Goal: Task Accomplishment & Management: Manage account settings

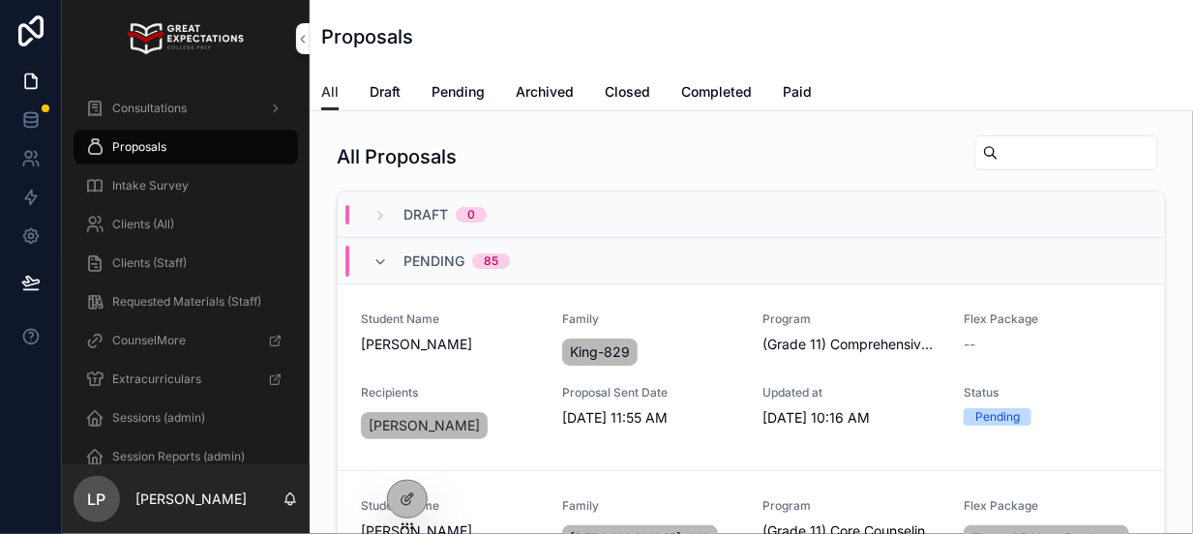
click at [322, 94] on span "All" at bounding box center [329, 91] width 17 height 19
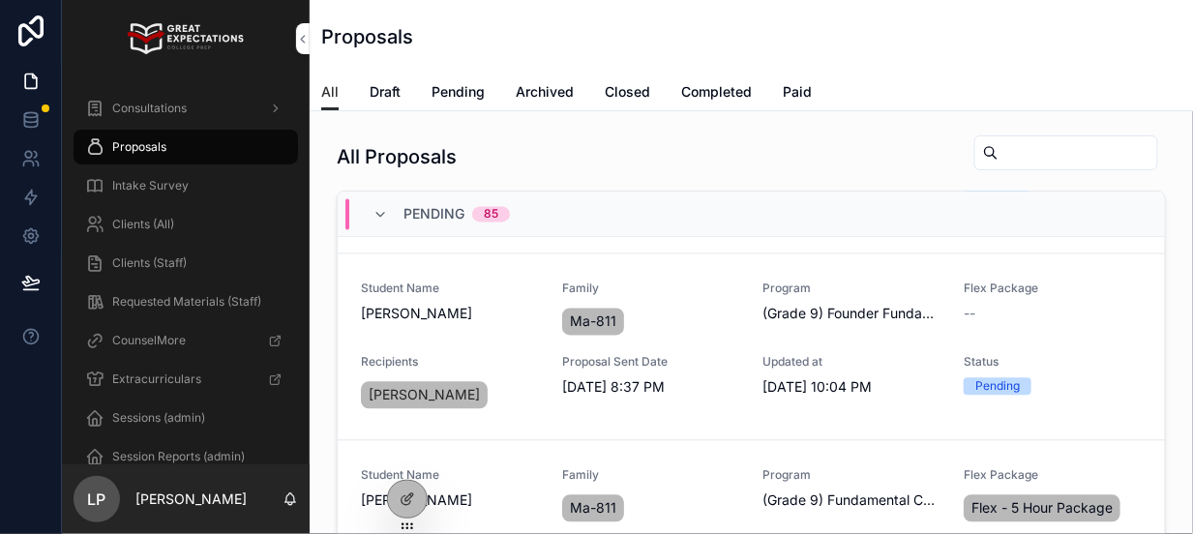
scroll to position [5024, 0]
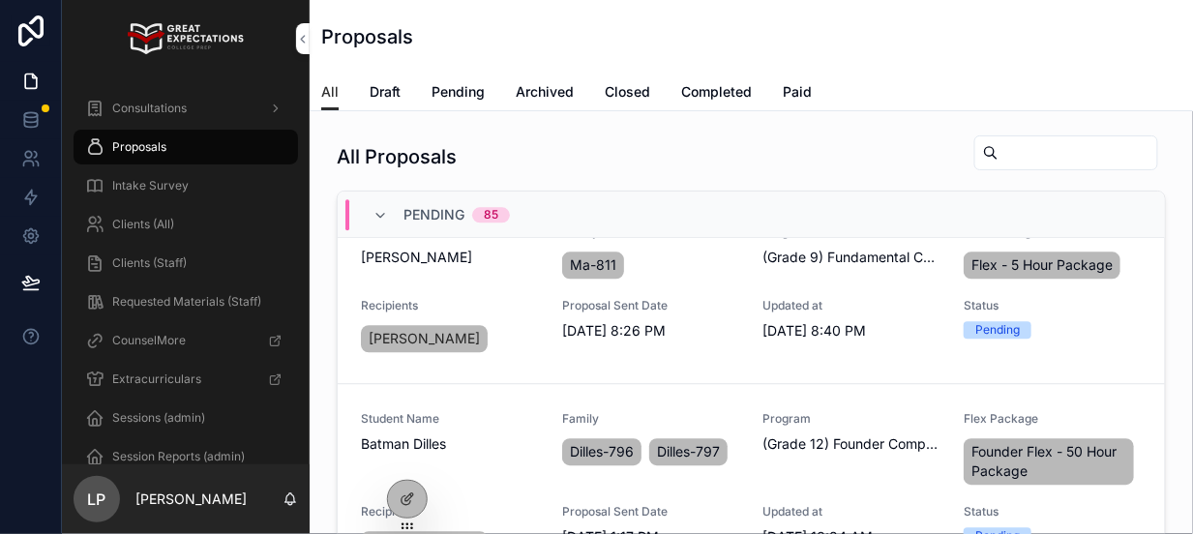
click at [999, 145] on input "scrollable content" at bounding box center [1078, 152] width 159 height 27
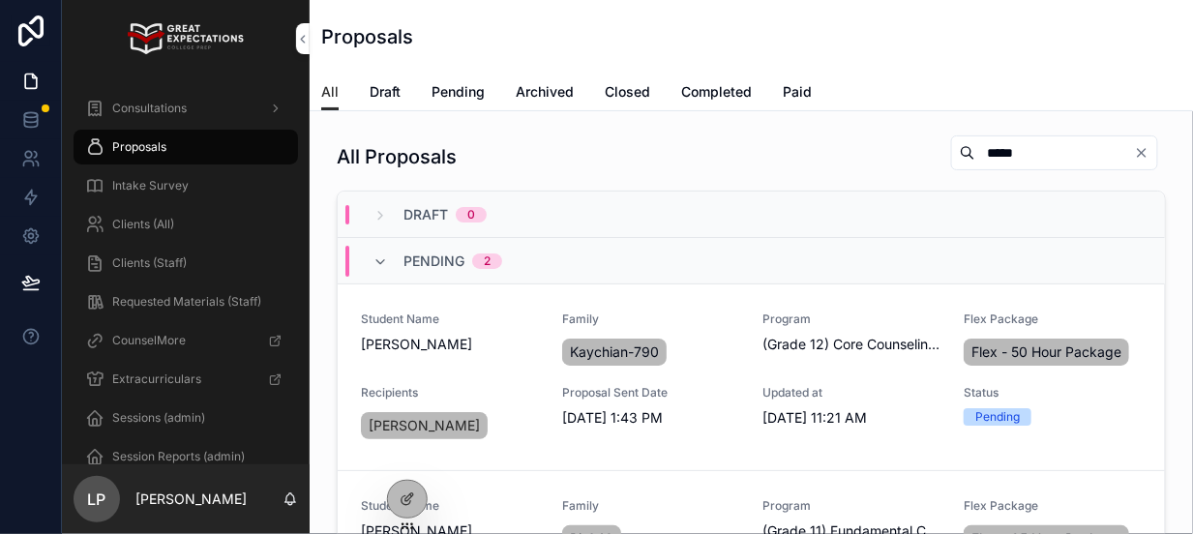
type input "*****"
click at [715, 90] on span "Completed" at bounding box center [716, 91] width 71 height 19
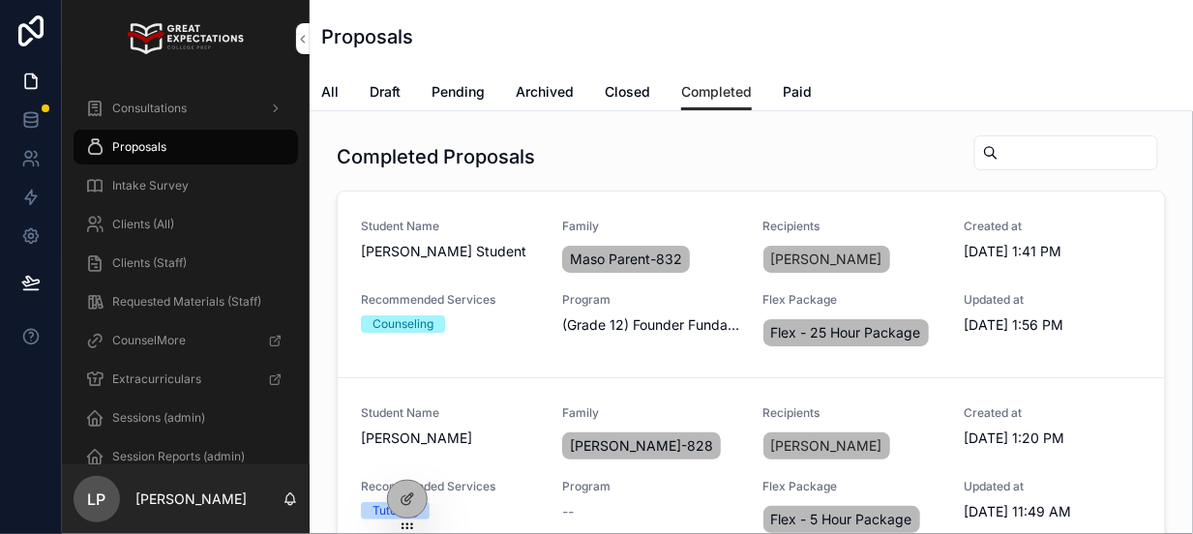
click at [789, 90] on span "Paid" at bounding box center [797, 91] width 29 height 19
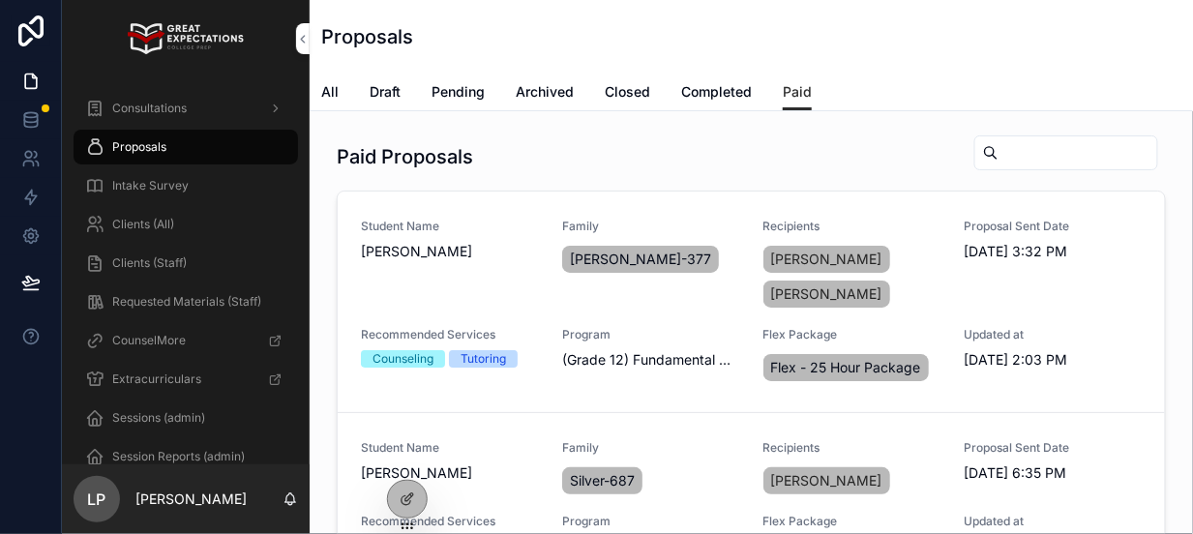
click at [1023, 142] on input "scrollable content" at bounding box center [1078, 152] width 159 height 27
type input "*****"
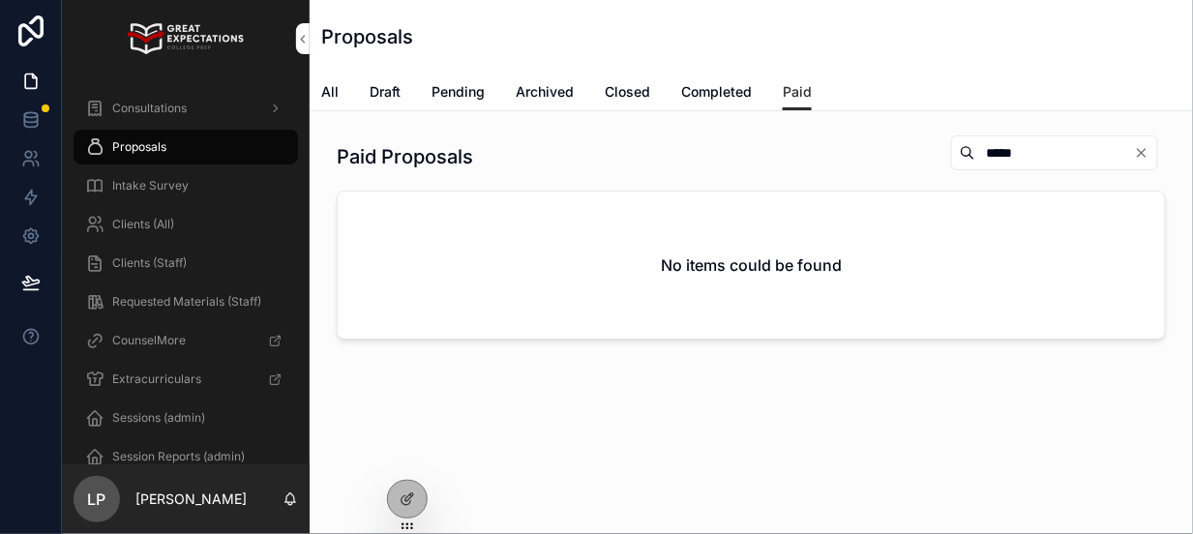
click at [323, 91] on span "All" at bounding box center [329, 91] width 17 height 19
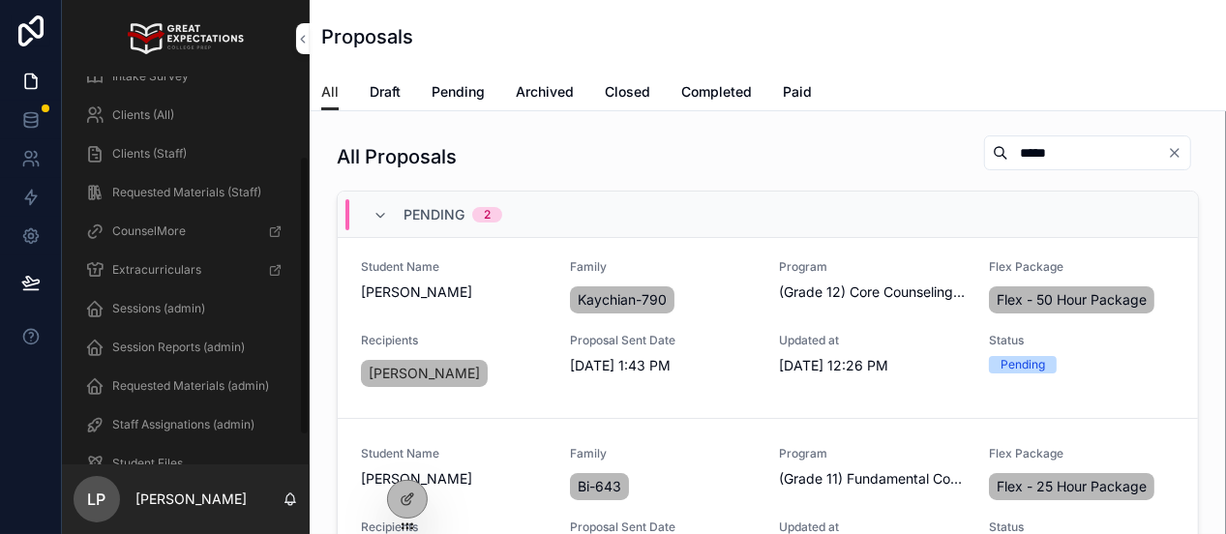
scroll to position [112, 0]
click at [175, 418] on span "Staff Assignations (admin)" at bounding box center [183, 421] width 142 height 15
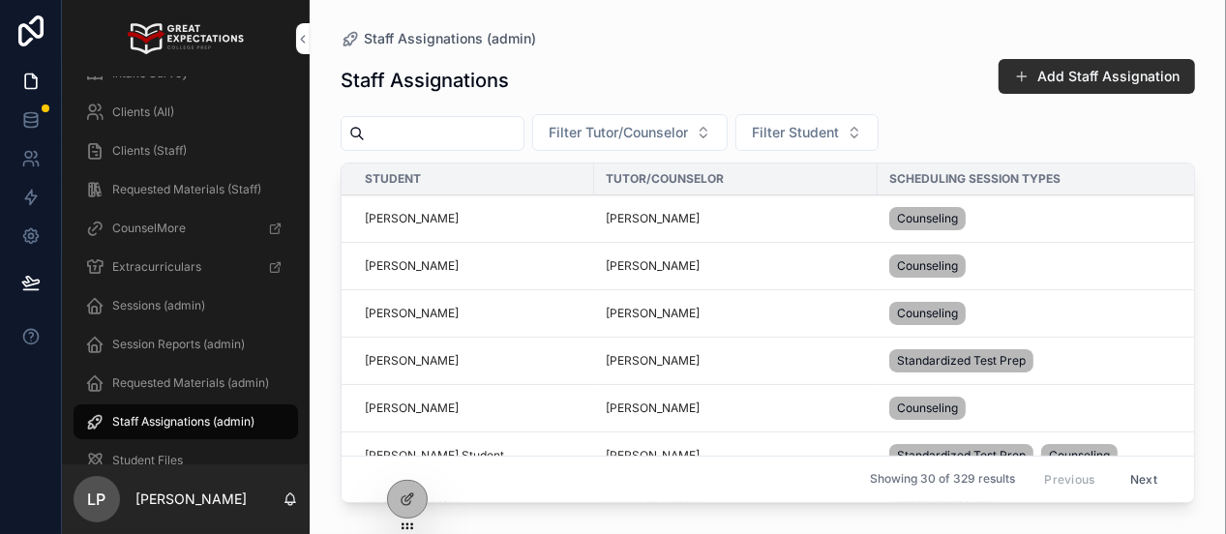
click at [848, 120] on button "Filter Student" at bounding box center [806, 132] width 143 height 37
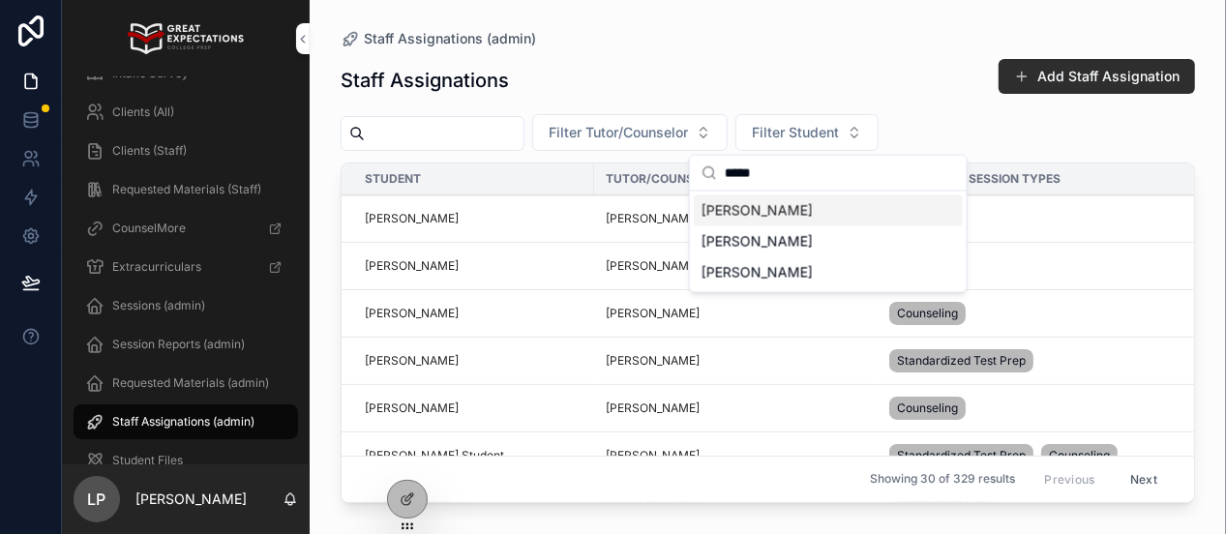
type input "*****"
click at [779, 201] on span "Chloe Gitenay" at bounding box center [756, 210] width 111 height 19
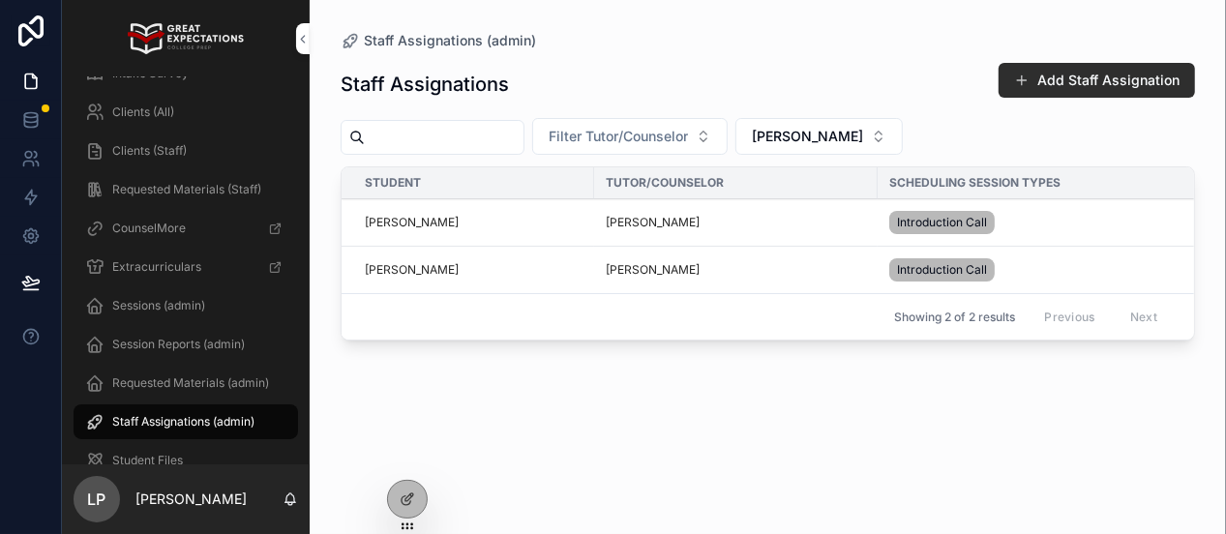
click at [0, 0] on span "Edit" at bounding box center [0, 0] width 0 height 0
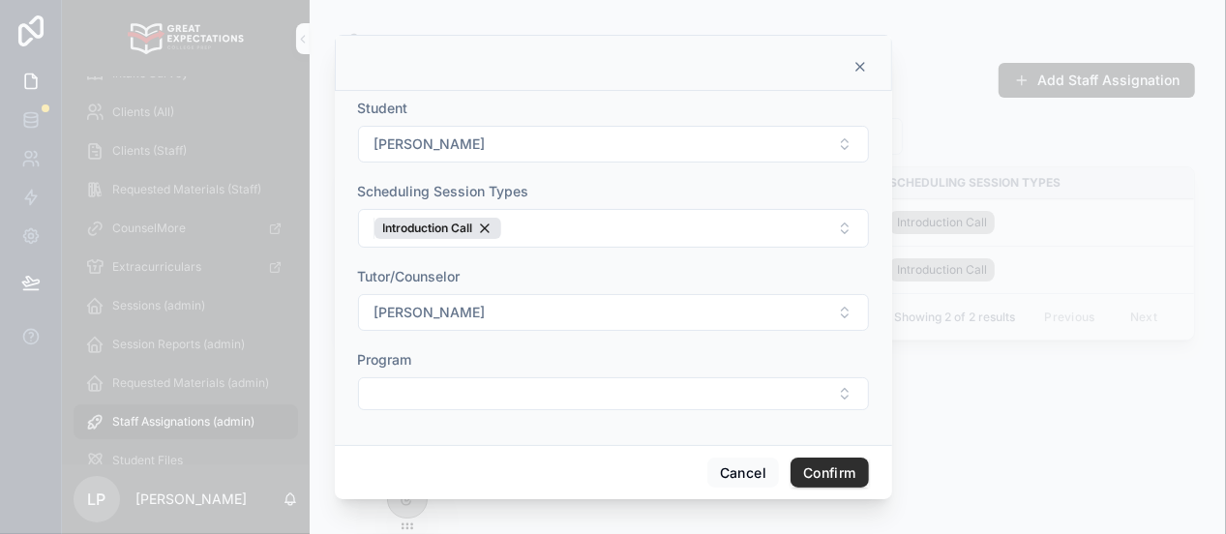
click at [485, 227] on div "Introduction Call" at bounding box center [437, 228] width 127 height 21
click at [846, 468] on button "Confirm" at bounding box center [829, 470] width 77 height 31
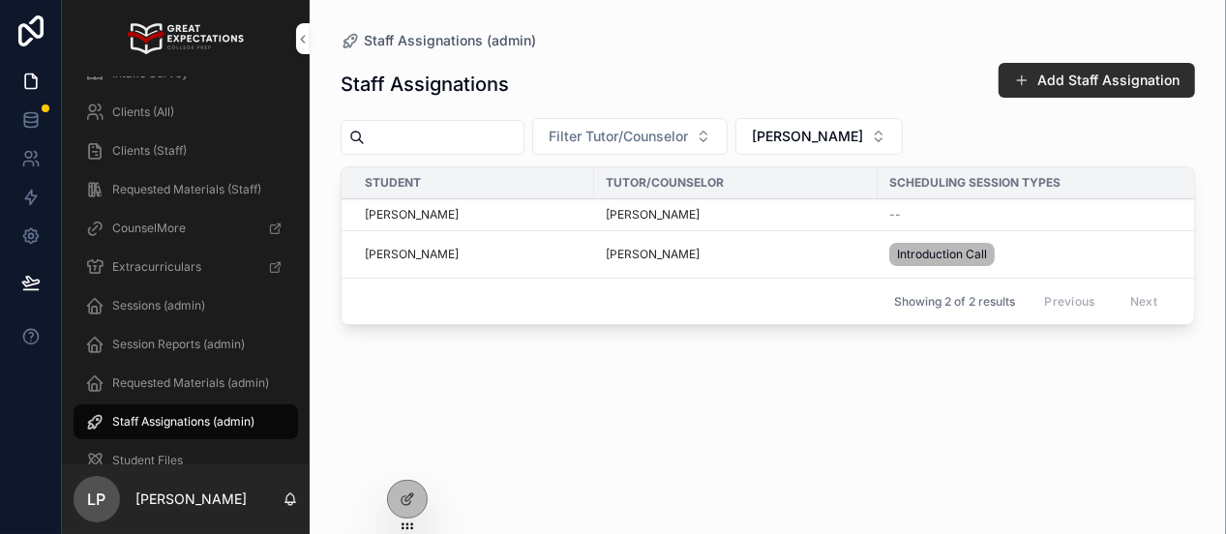
click at [0, 0] on span "Edit" at bounding box center [0, 0] width 0 height 0
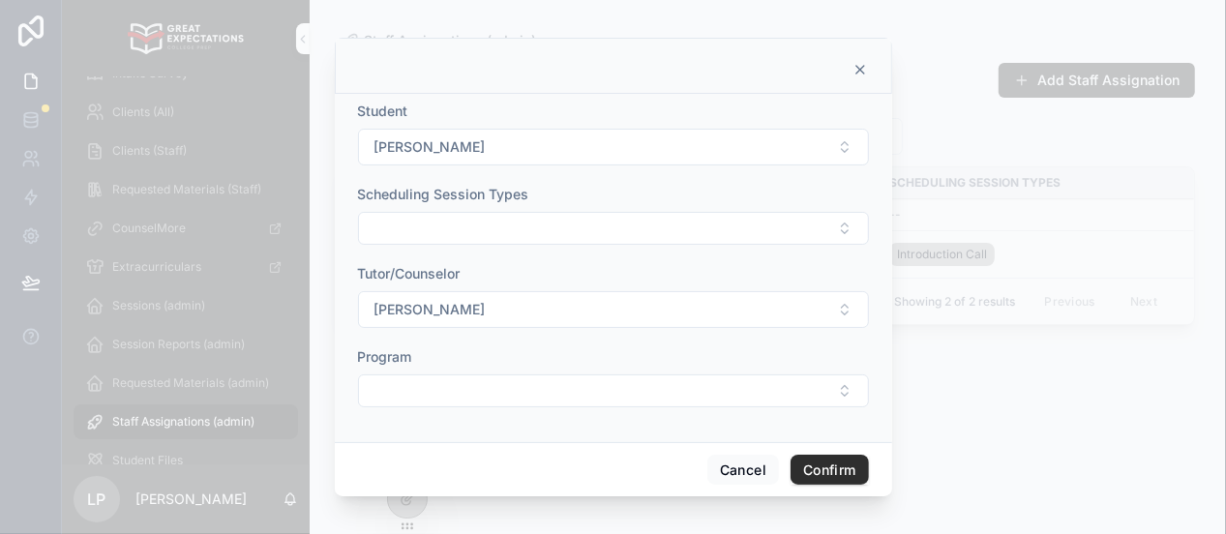
click at [847, 320] on button "Sajel Oelerich" at bounding box center [613, 309] width 511 height 37
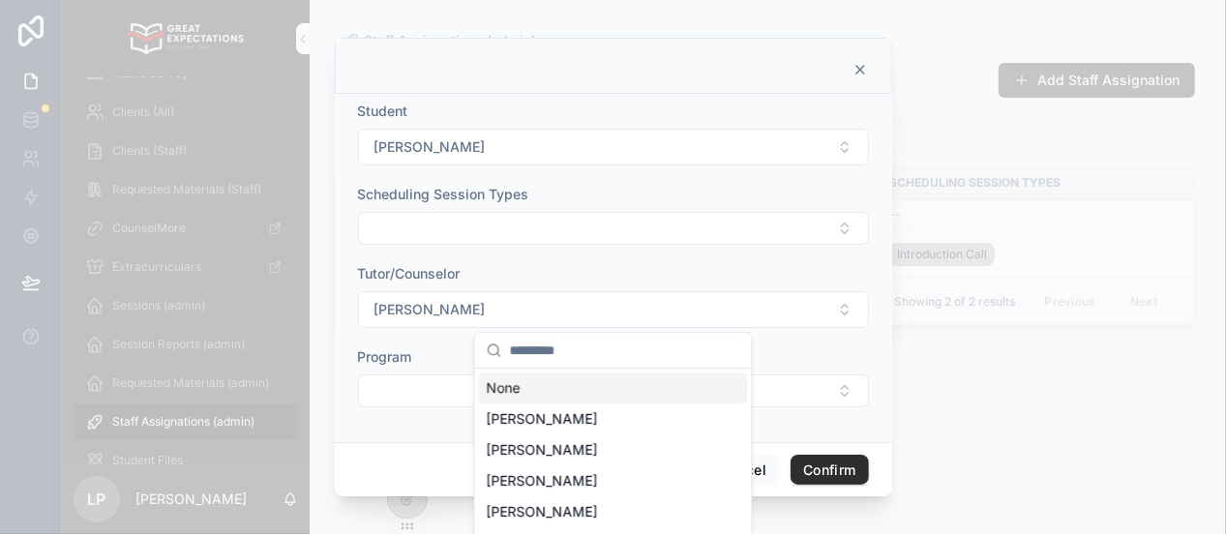
click at [513, 303] on button "Sajel Oelerich" at bounding box center [613, 309] width 511 height 37
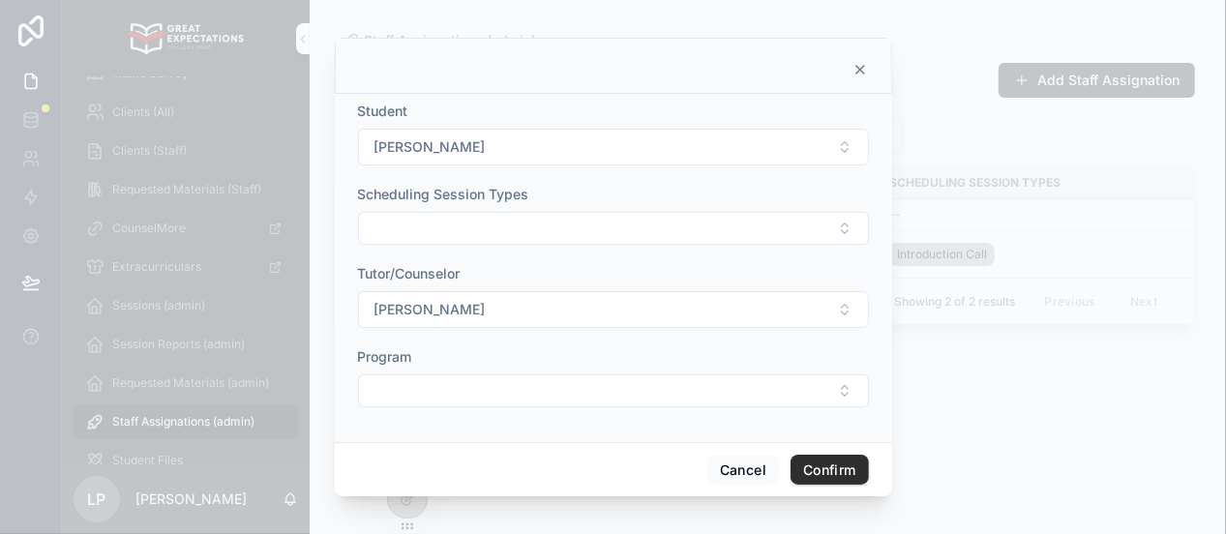
click at [855, 78] on div at bounding box center [613, 66] width 557 height 56
click at [857, 68] on icon at bounding box center [860, 70] width 8 height 8
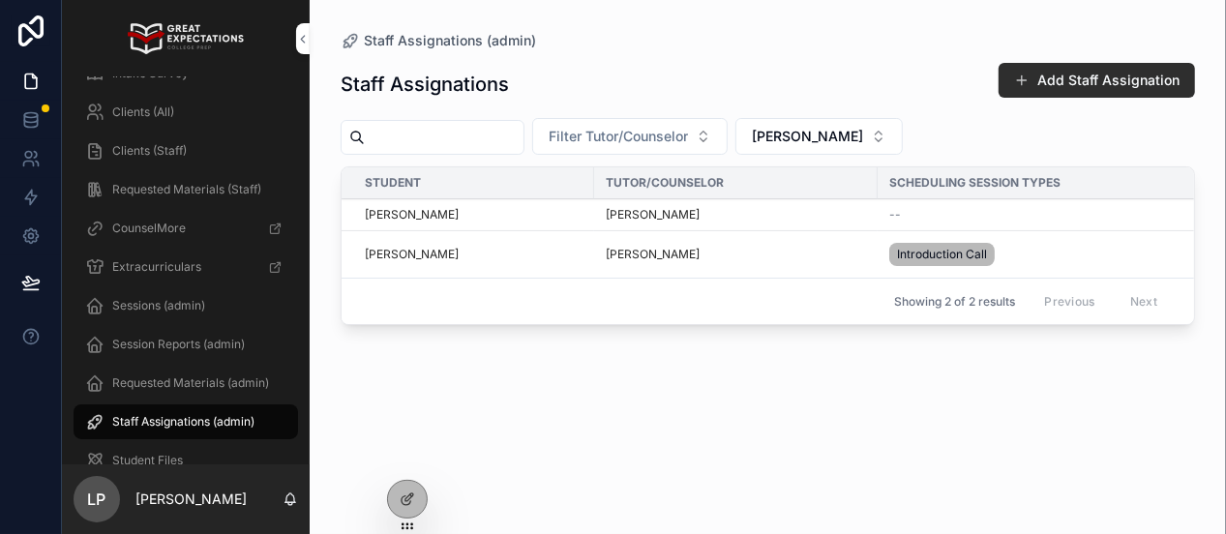
click at [0, 0] on span "Delete" at bounding box center [0, 0] width 0 height 0
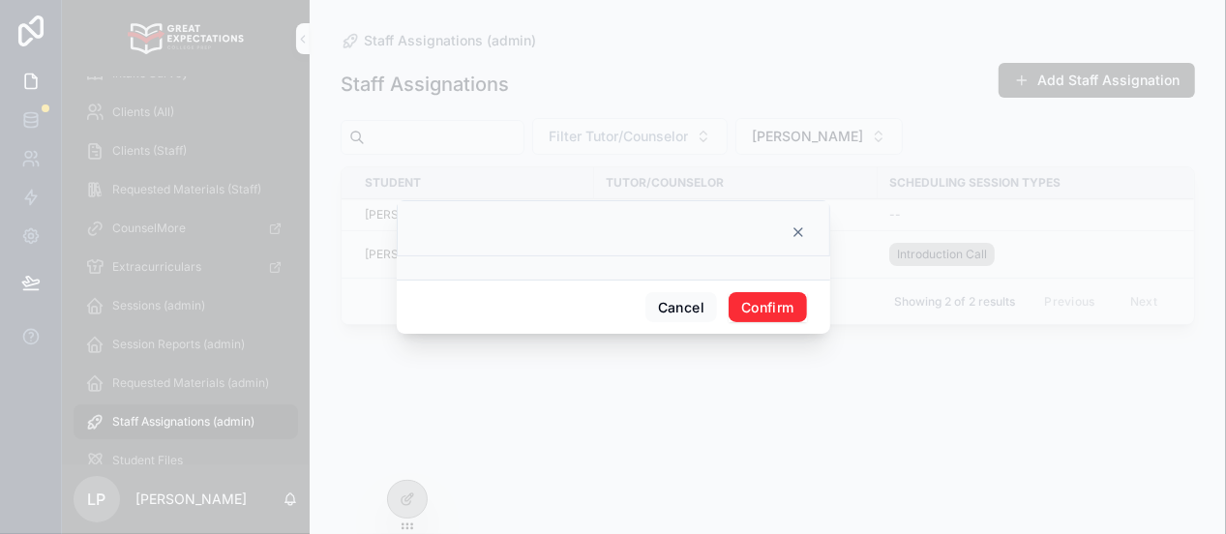
click at [787, 305] on button "Confirm" at bounding box center [767, 307] width 77 height 31
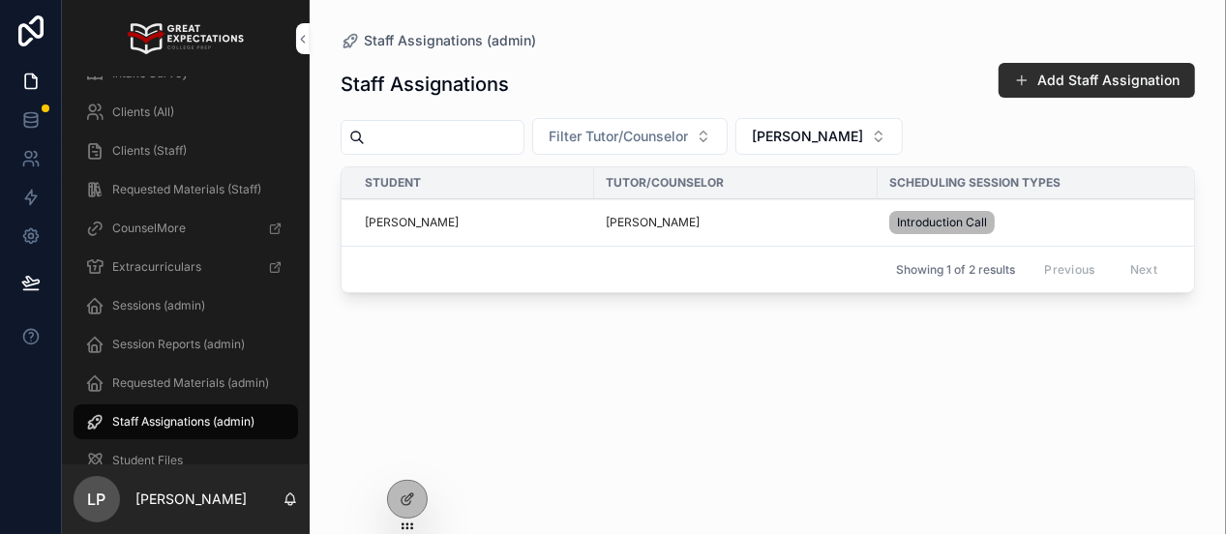
click at [0, 0] on button "Edit" at bounding box center [0, 0] width 0 height 0
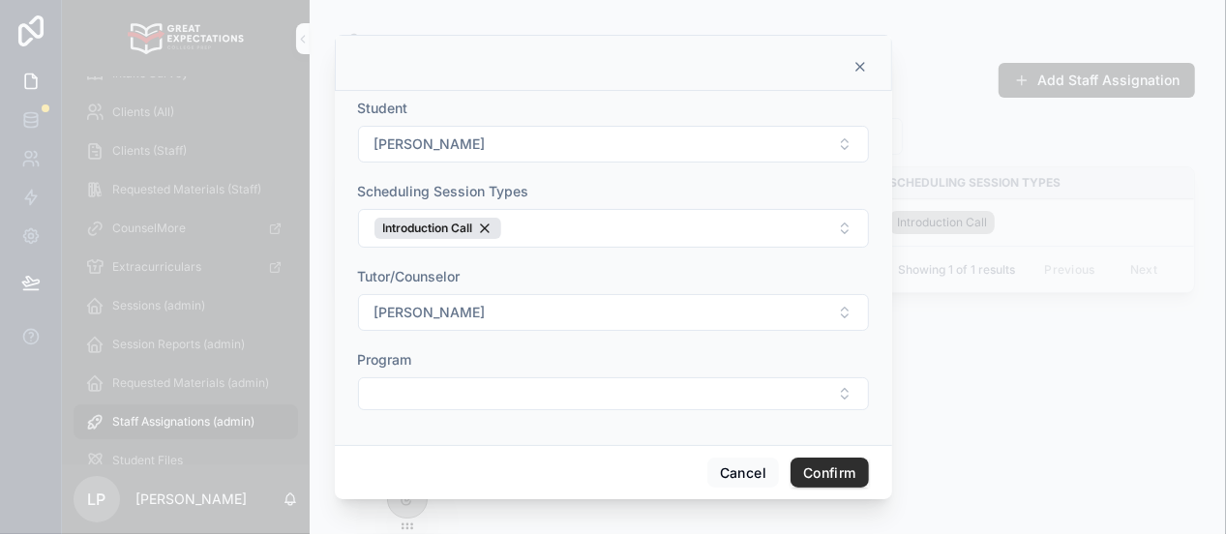
click at [643, 232] on button "Introduction Call" at bounding box center [613, 228] width 511 height 39
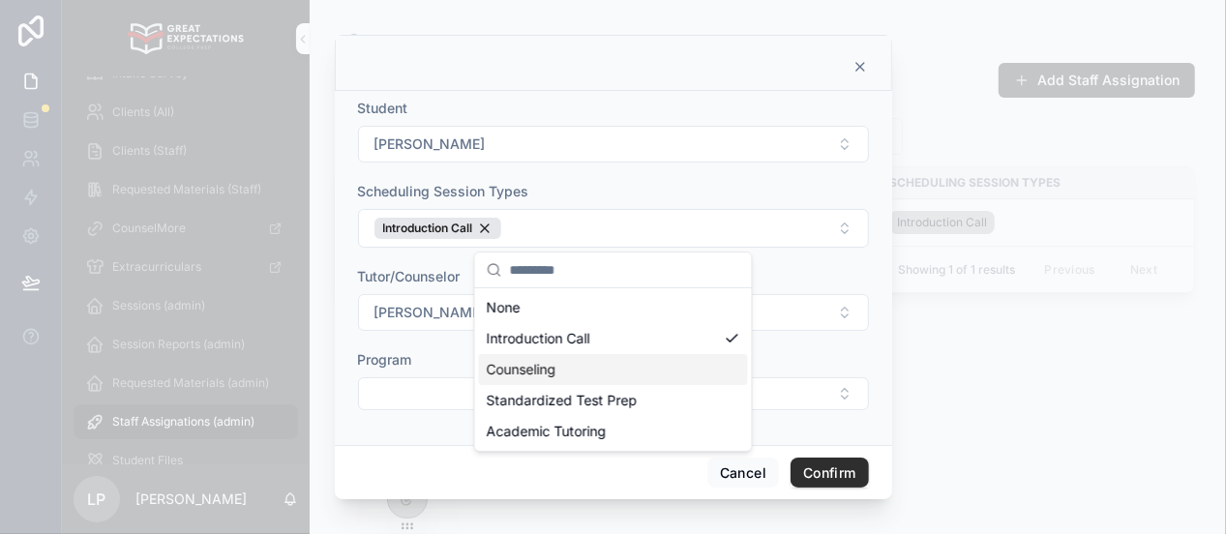
click at [564, 362] on div "Counseling" at bounding box center [613, 369] width 269 height 31
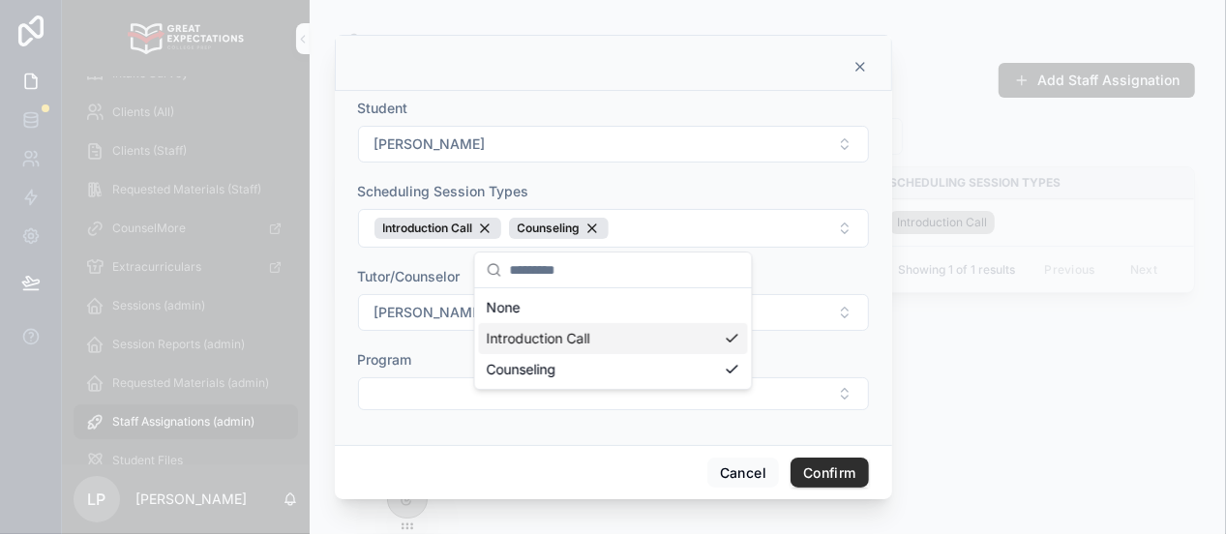
click at [876, 412] on div "Student Chloe Gitenay Scheduling Session Types Introduction Call Counseling Tut…" at bounding box center [613, 268] width 557 height 354
click at [796, 396] on button "Select Button" at bounding box center [613, 393] width 511 height 33
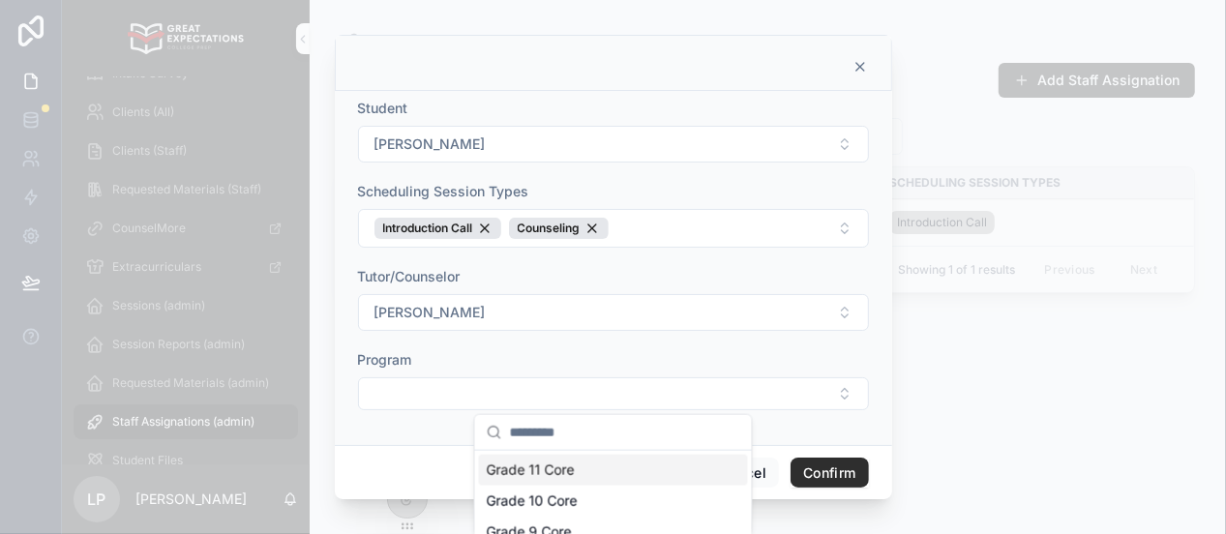
click at [837, 466] on button "Confirm" at bounding box center [829, 473] width 77 height 31
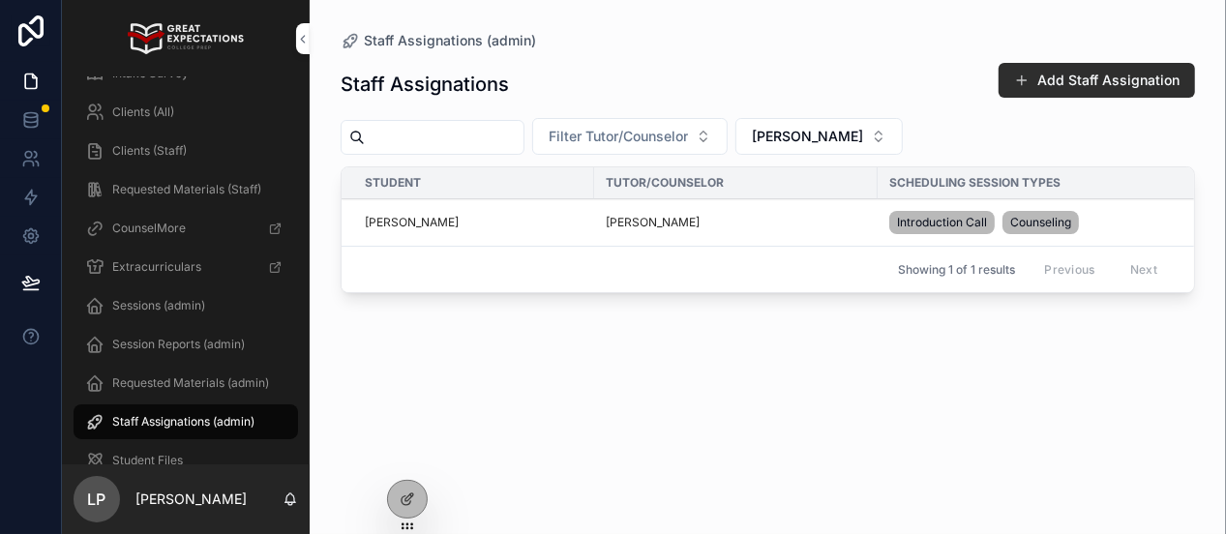
click at [0, 0] on button "Edit" at bounding box center [0, 0] width 0 height 0
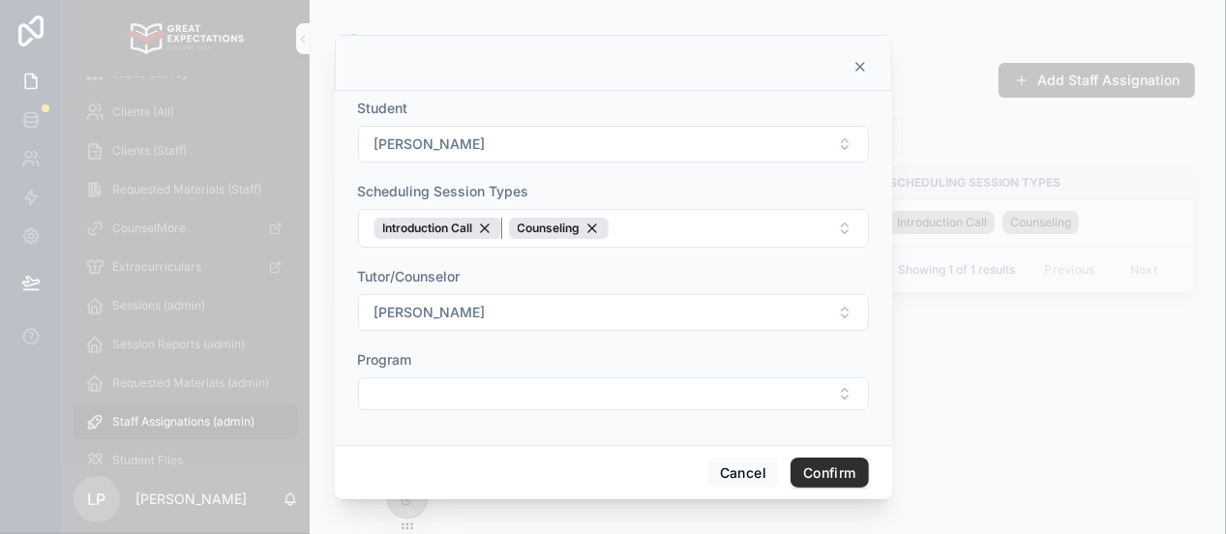
click at [488, 225] on div "Introduction Call" at bounding box center [437, 228] width 127 height 21
click at [829, 469] on button "Confirm" at bounding box center [829, 473] width 77 height 31
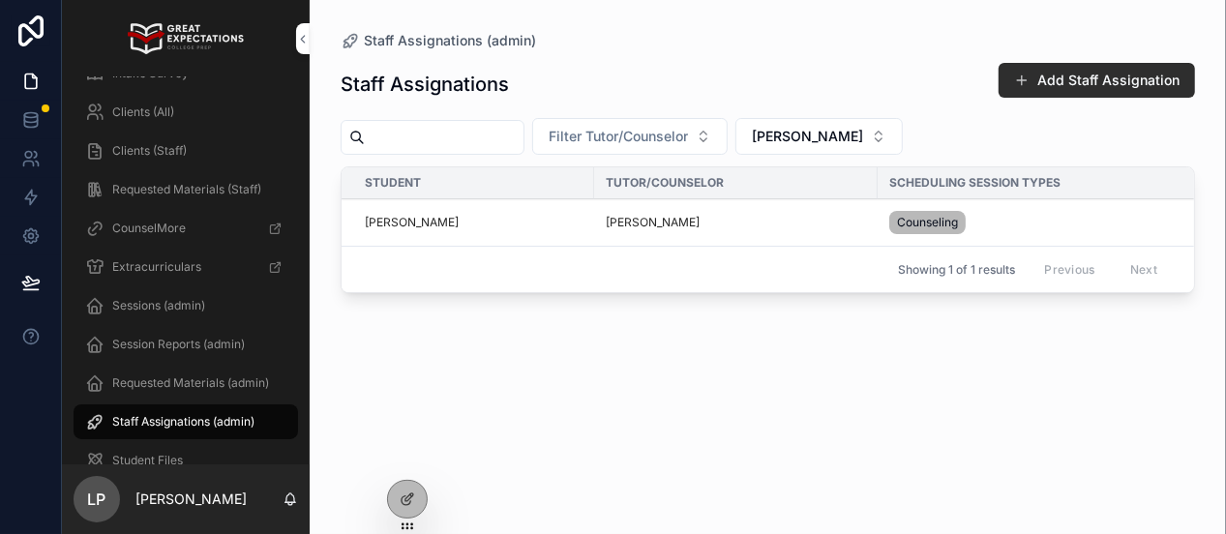
click at [846, 130] on span "Chloe Gitenay" at bounding box center [807, 136] width 111 height 19
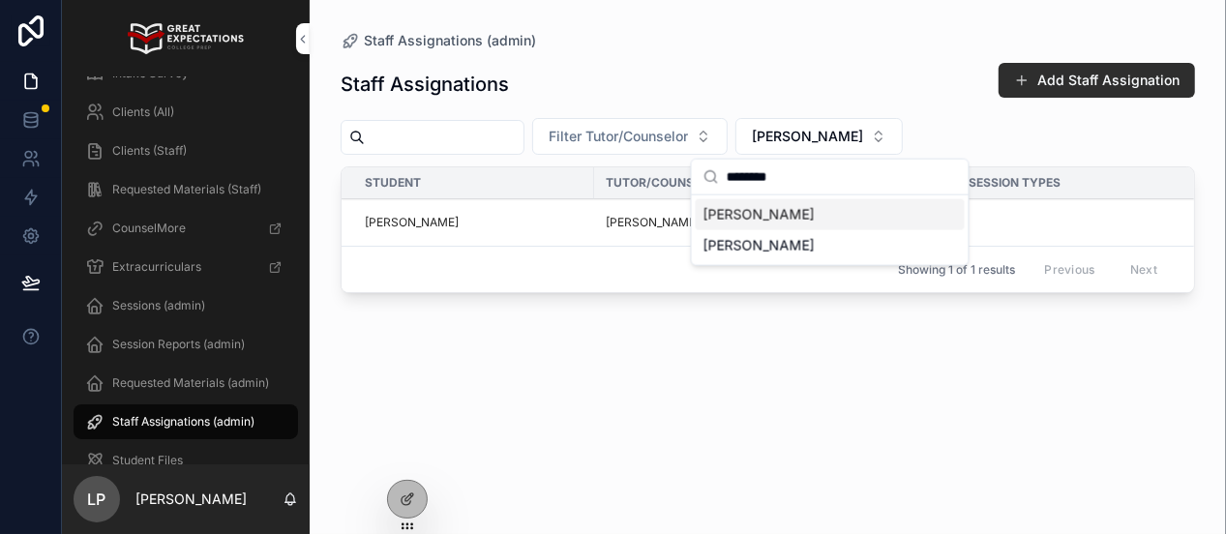
type input "********"
click at [828, 213] on div "[PERSON_NAME]" at bounding box center [830, 214] width 269 height 31
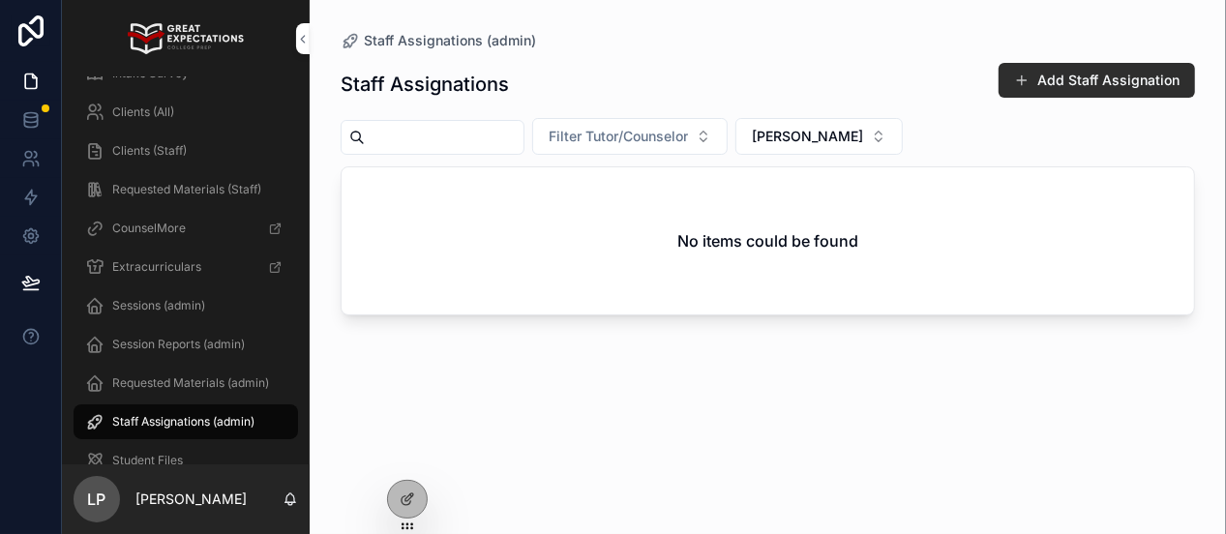
click at [1058, 83] on button "Add Staff Assignation" at bounding box center [1097, 80] width 196 height 35
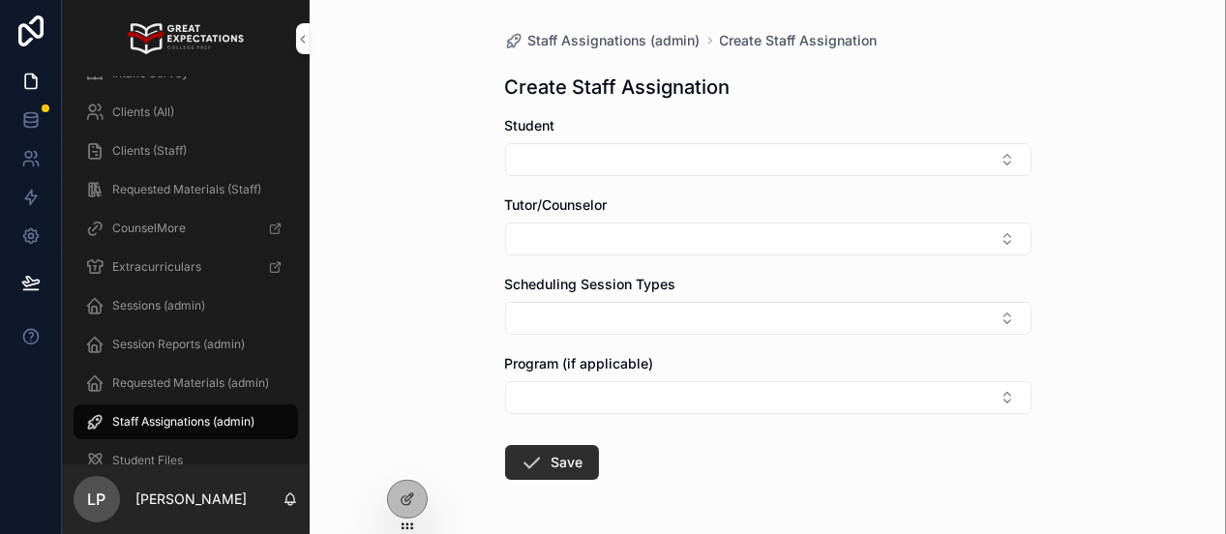
click at [616, 151] on button "Select Button" at bounding box center [768, 159] width 526 height 33
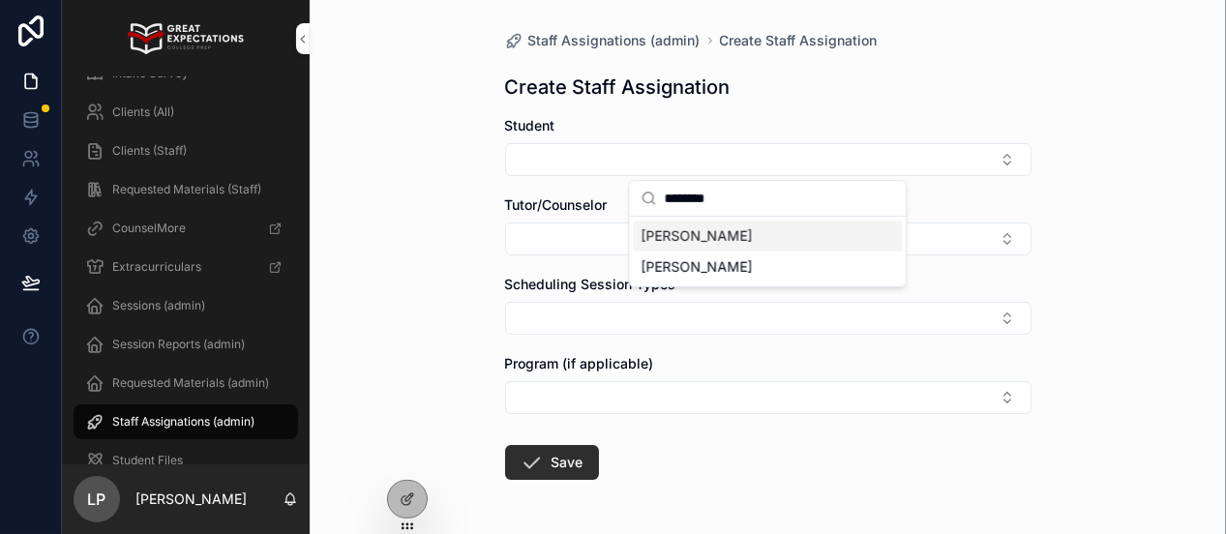
type input "********"
click at [707, 242] on span "[PERSON_NAME]" at bounding box center [696, 235] width 111 height 19
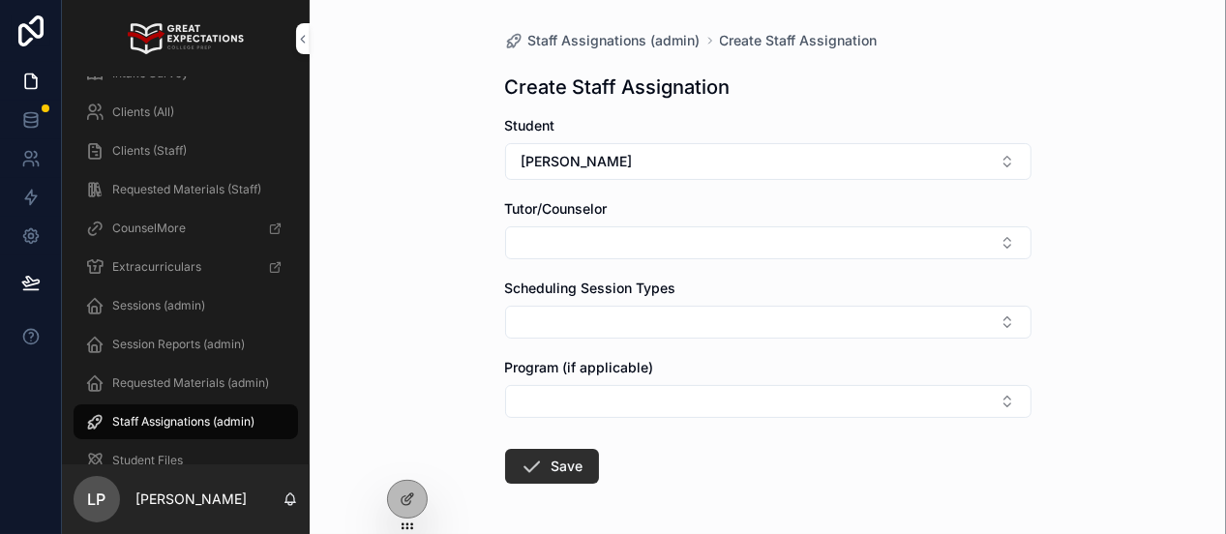
click at [610, 241] on button "Select Button" at bounding box center [768, 242] width 526 height 33
type input "******"
click at [723, 319] on span "Julian Hoffman" at bounding box center [696, 318] width 111 height 19
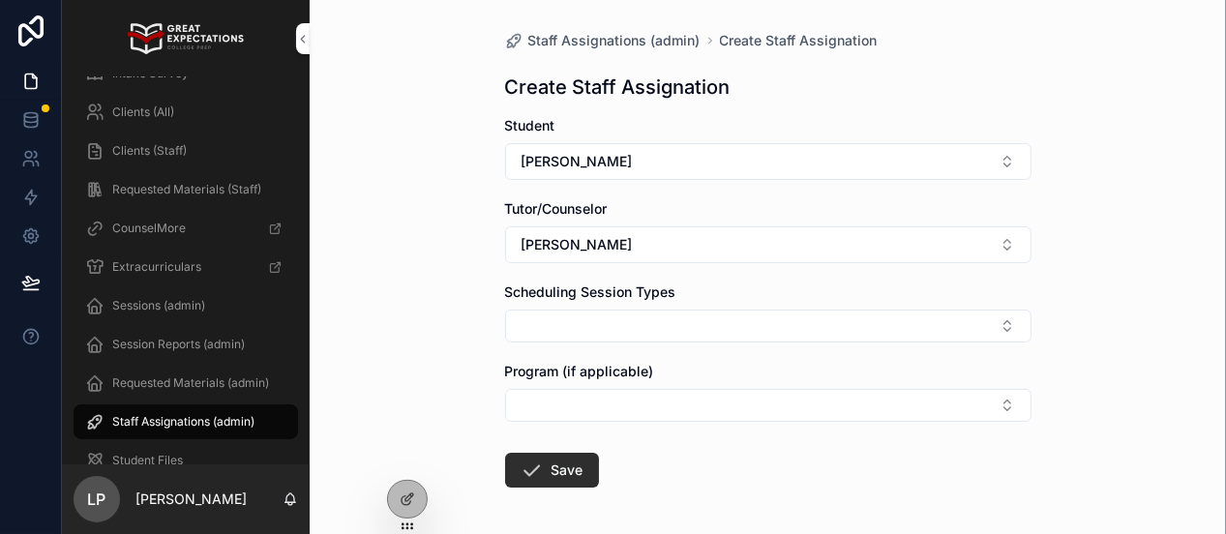
click at [628, 325] on button "Select Button" at bounding box center [768, 326] width 526 height 33
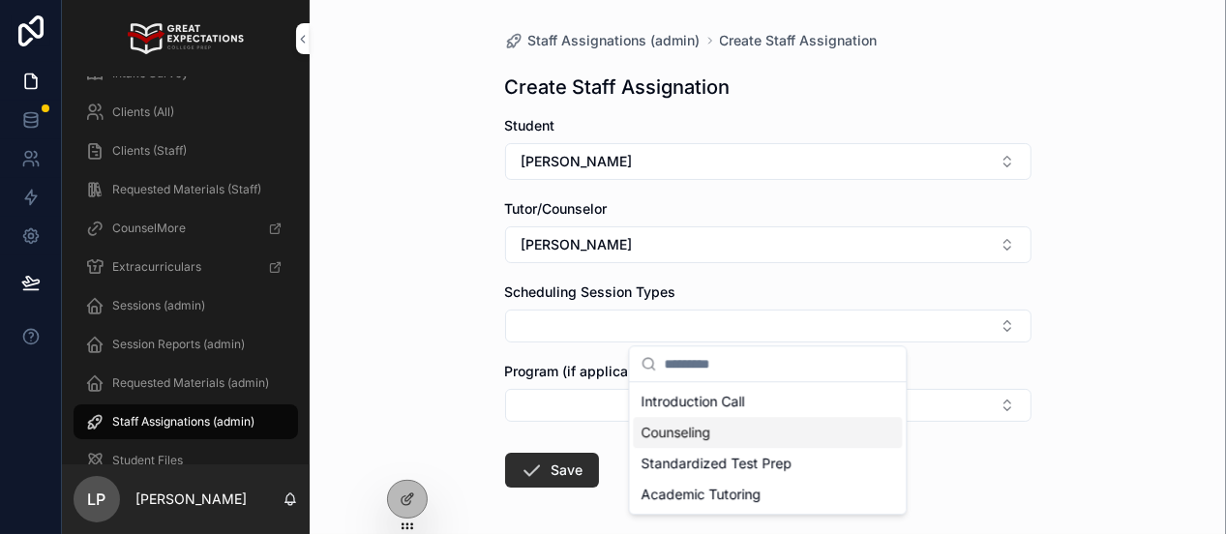
click at [703, 439] on span "Counseling" at bounding box center [676, 432] width 70 height 19
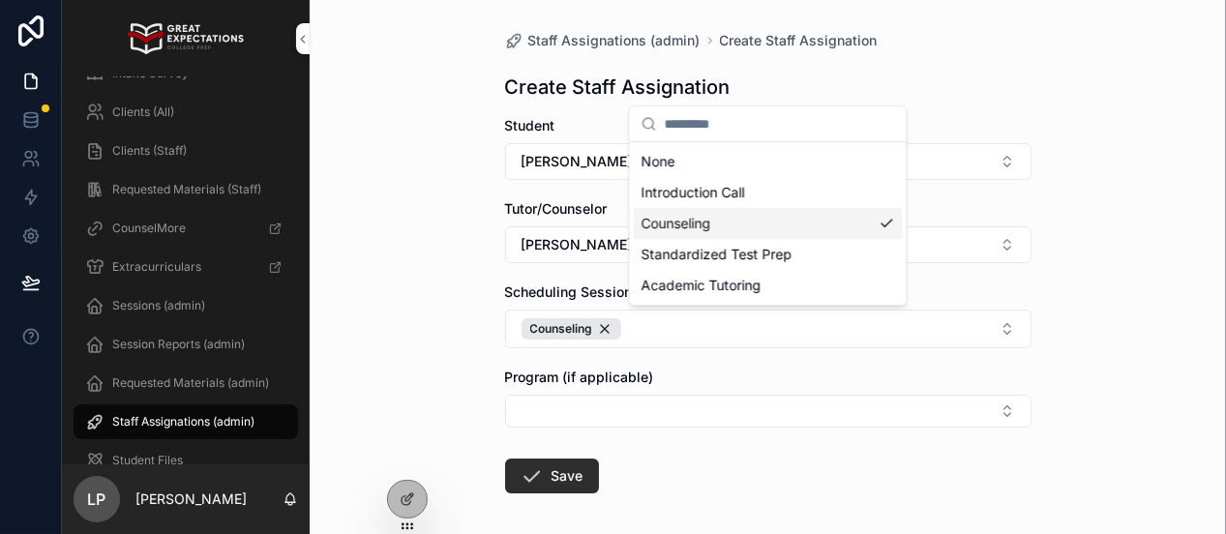
click at [617, 408] on button "Select Button" at bounding box center [768, 411] width 526 height 33
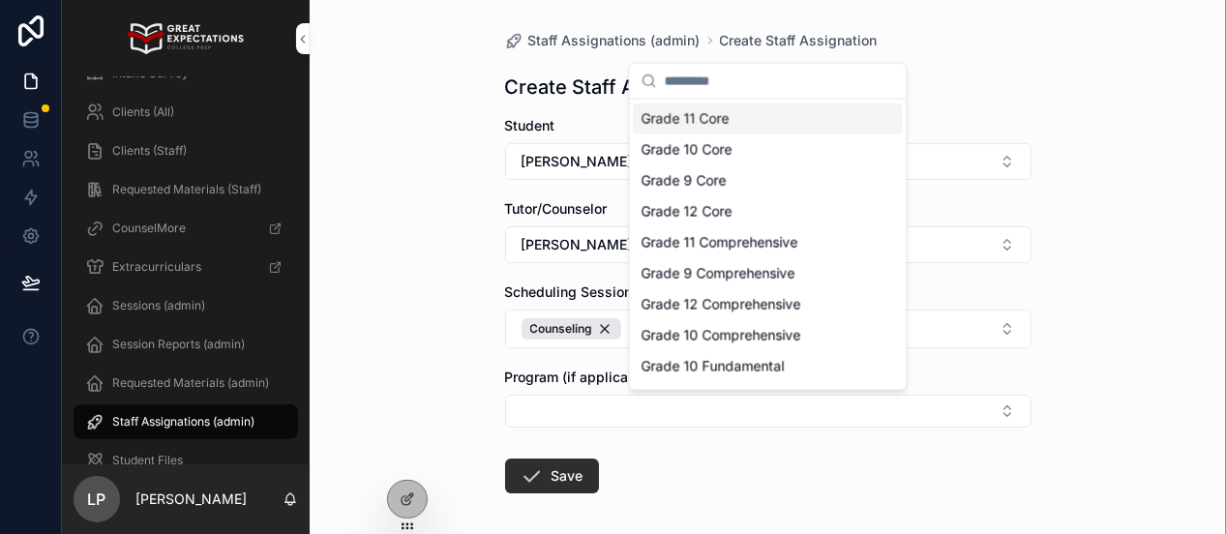
click at [684, 459] on div "Consultations Proposals Intake Survey Clients (All) Clients (Staff) Requested M…" at bounding box center [644, 267] width 1164 height 534
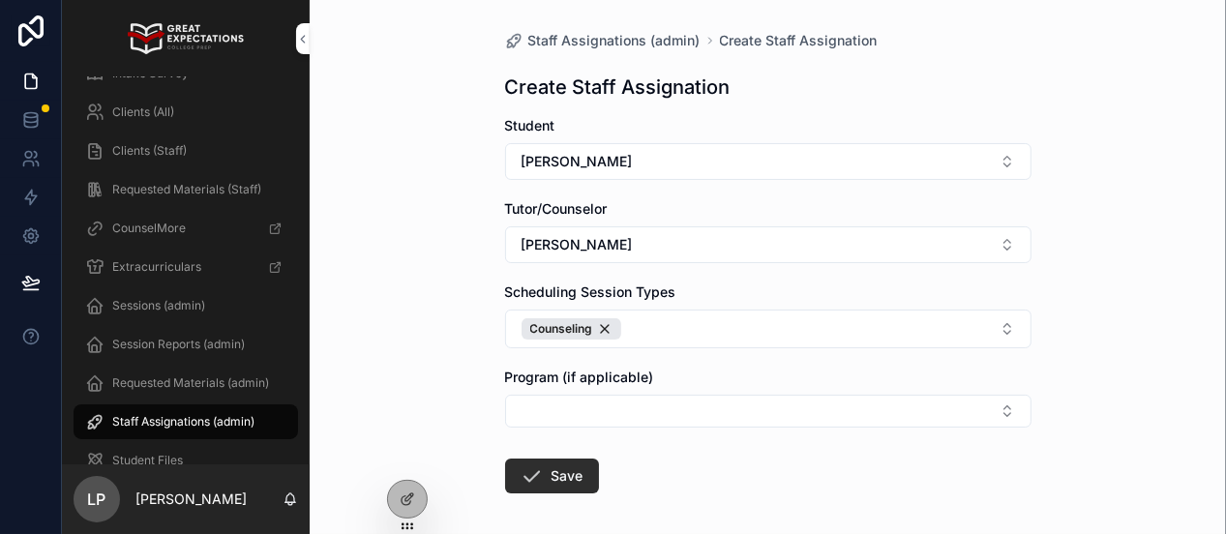
click at [559, 471] on button "Save" at bounding box center [552, 476] width 94 height 35
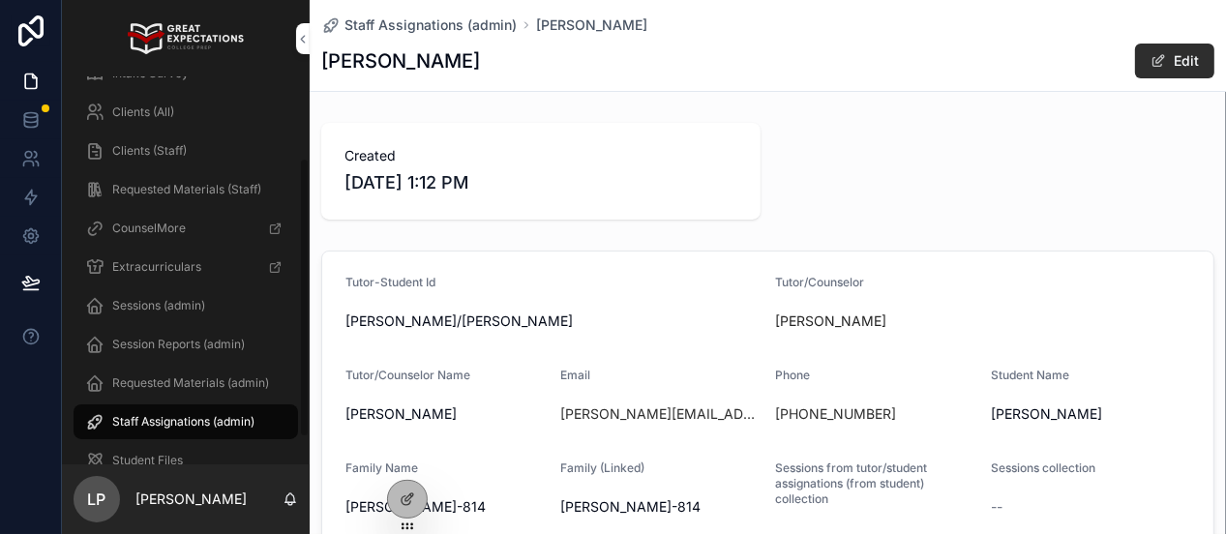
click at [174, 416] on span "Staff Assignations (admin)" at bounding box center [183, 421] width 142 height 15
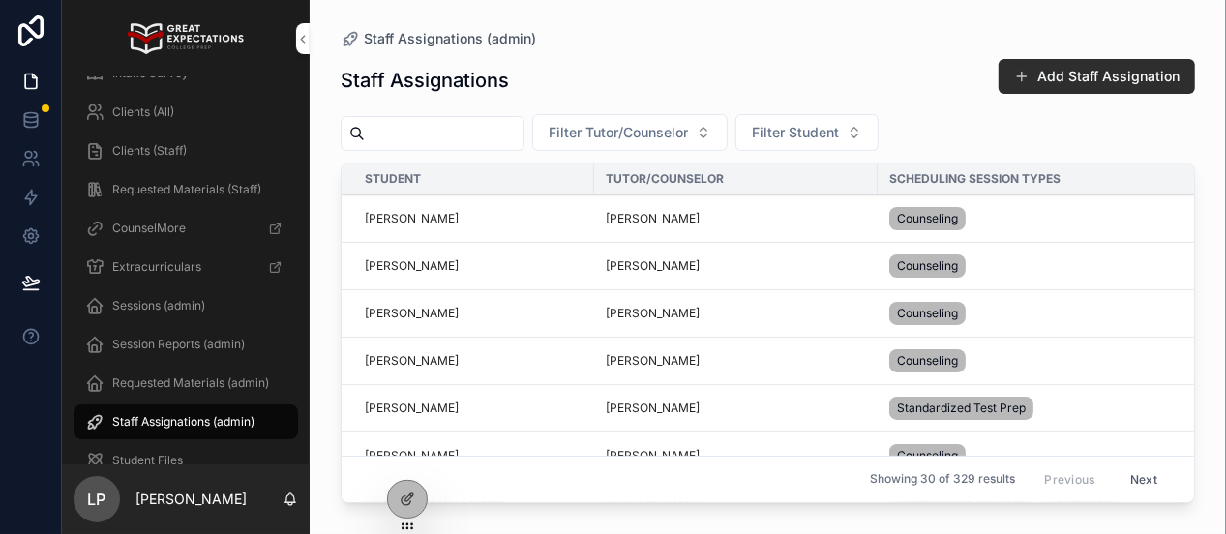
click at [437, 213] on span "[PERSON_NAME]" at bounding box center [412, 218] width 94 height 15
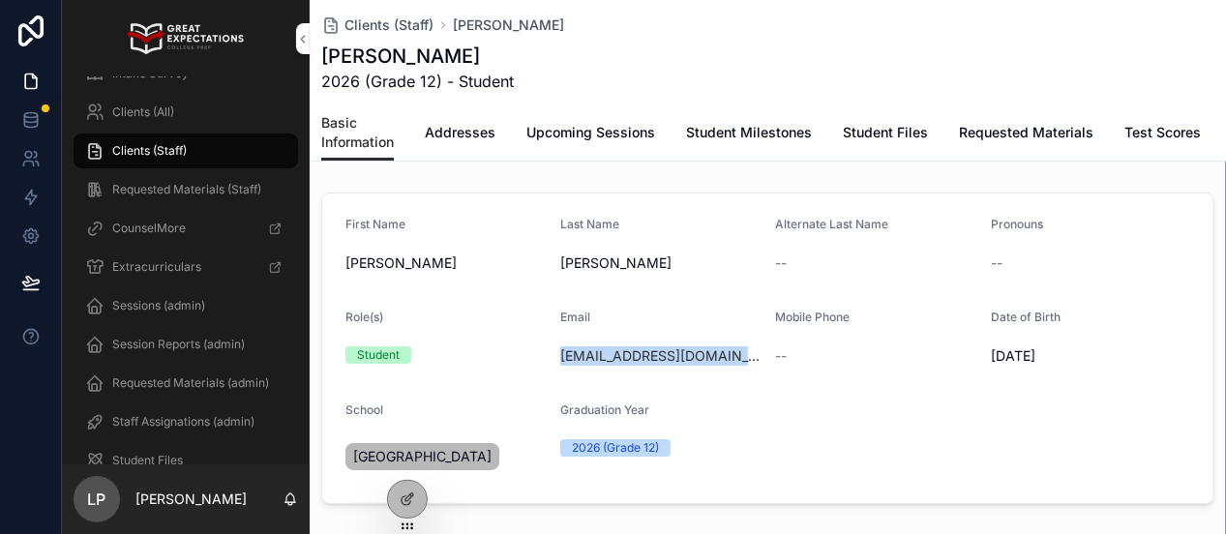
drag, startPoint x: 740, startPoint y: 353, endPoint x: 568, endPoint y: 343, distance: 172.5
click at [568, 343] on div "samanthaxmith@gmail.com" at bounding box center [659, 356] width 199 height 31
copy link "samanthaxmith@gmail.com"
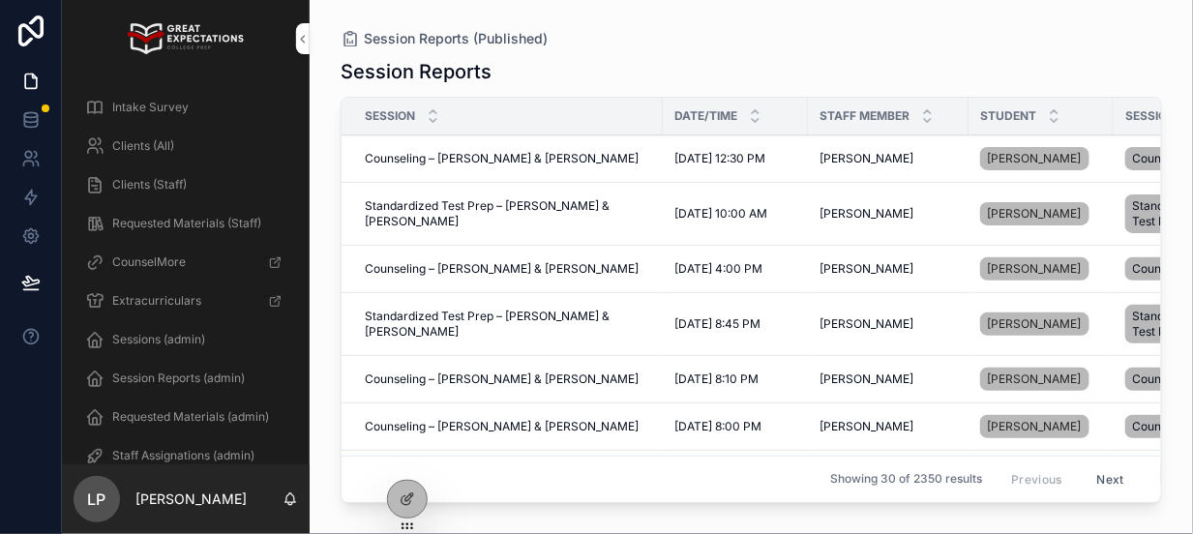
scroll to position [150, 0]
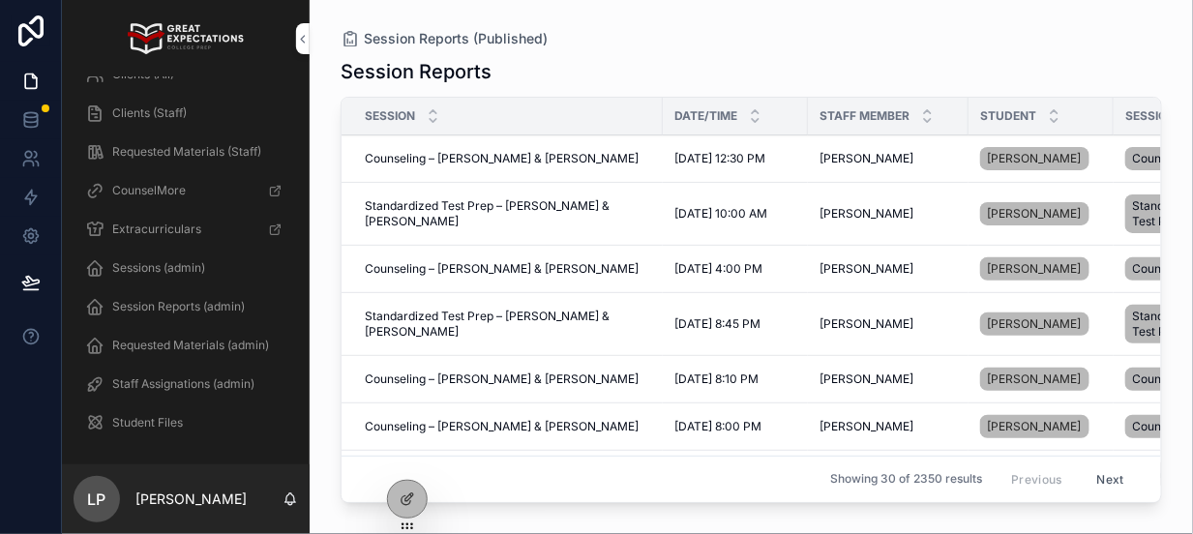
click at [173, 380] on span "Staff Assignations (admin)" at bounding box center [183, 383] width 142 height 15
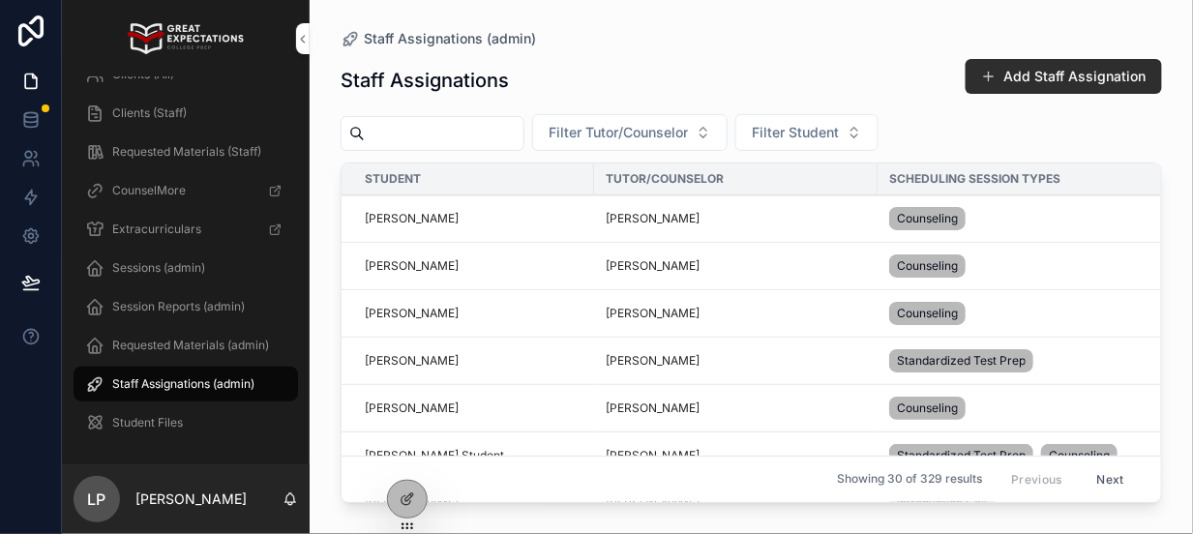
click at [639, 130] on span "Filter Tutor/Counselor" at bounding box center [618, 132] width 139 height 19
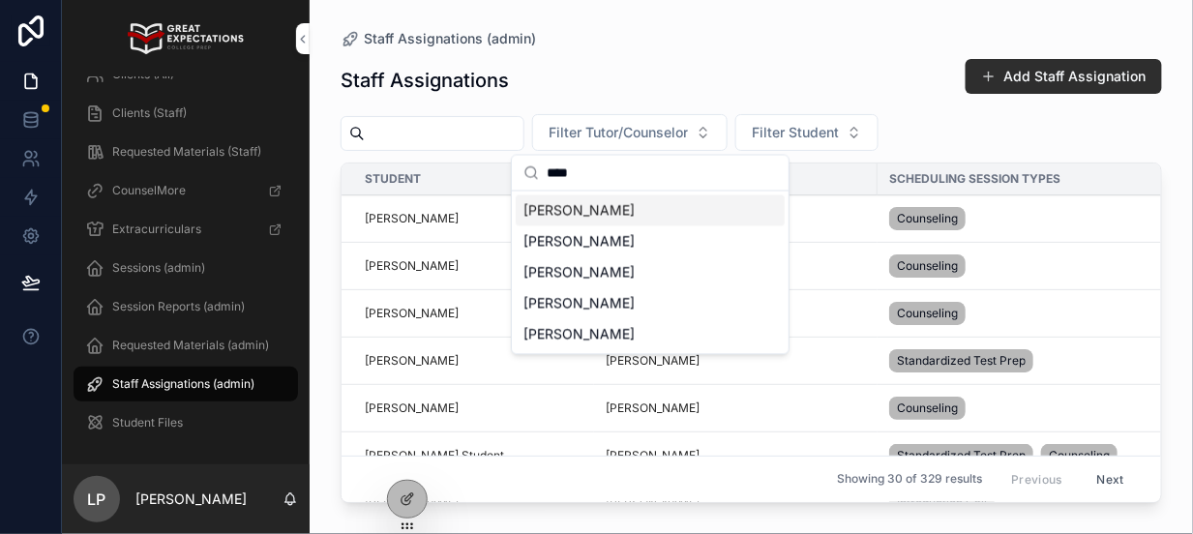
type input "*****"
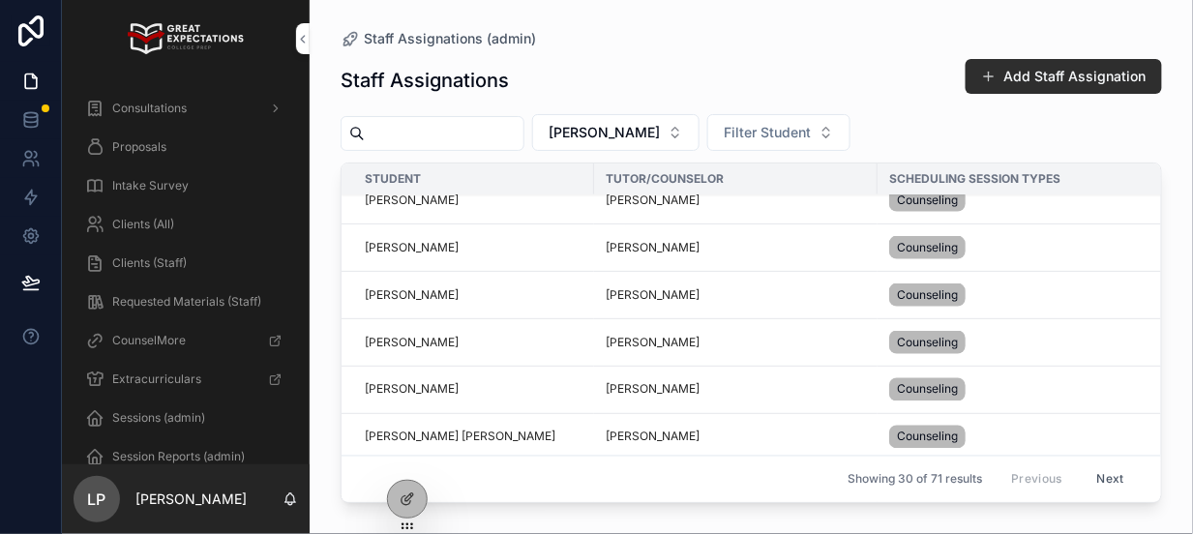
click at [157, 220] on span "Clients (All)" at bounding box center [143, 224] width 62 height 15
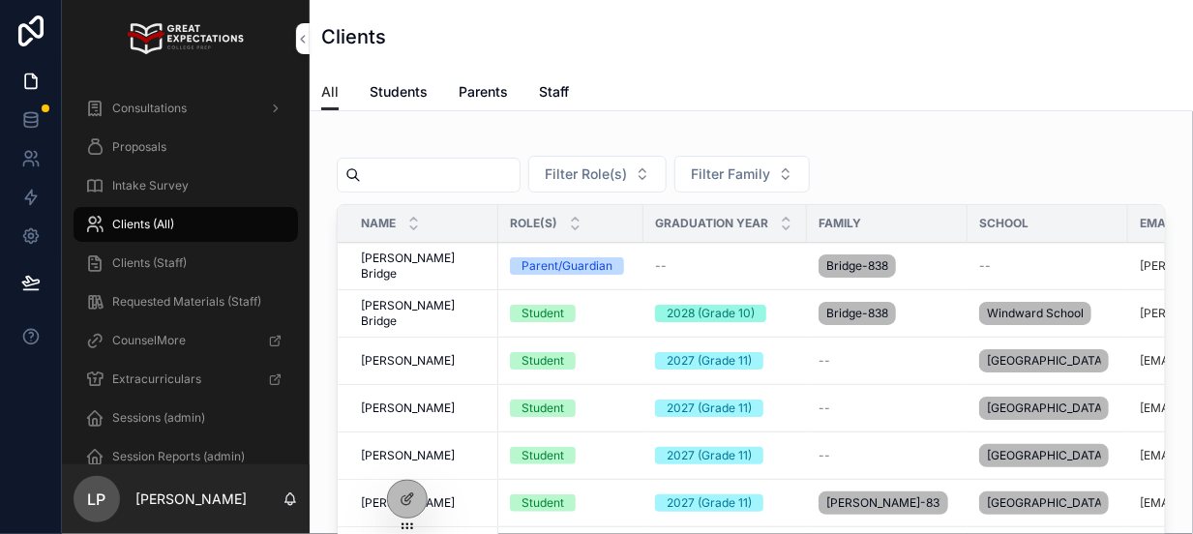
click at [616, 176] on span "Filter Role(s)" at bounding box center [586, 173] width 82 height 19
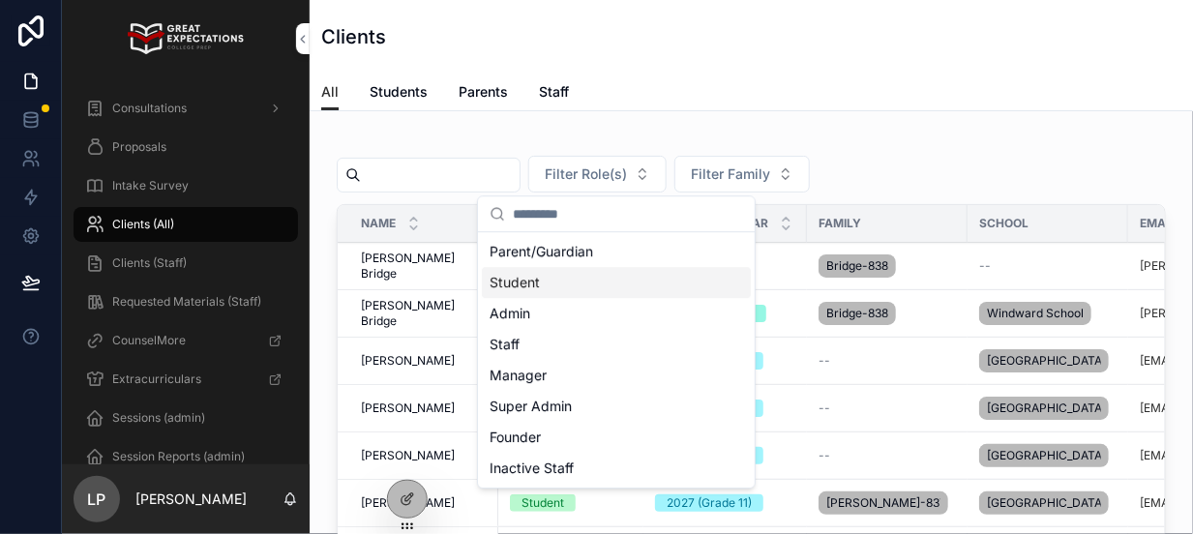
click at [559, 285] on div "Student" at bounding box center [616, 282] width 269 height 31
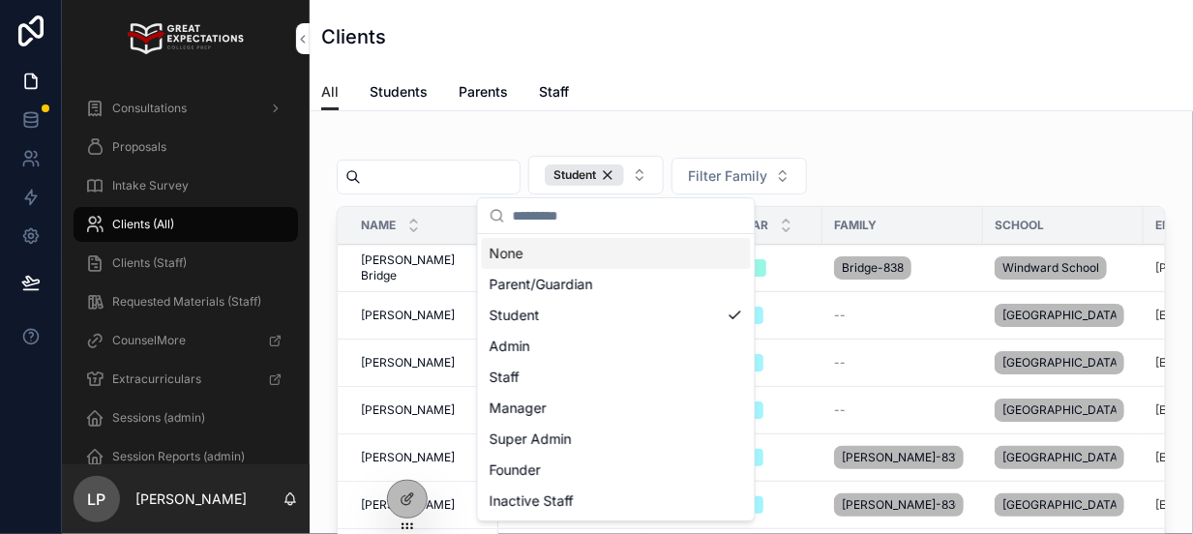
click at [422, 172] on input "scrollable content" at bounding box center [440, 177] width 159 height 27
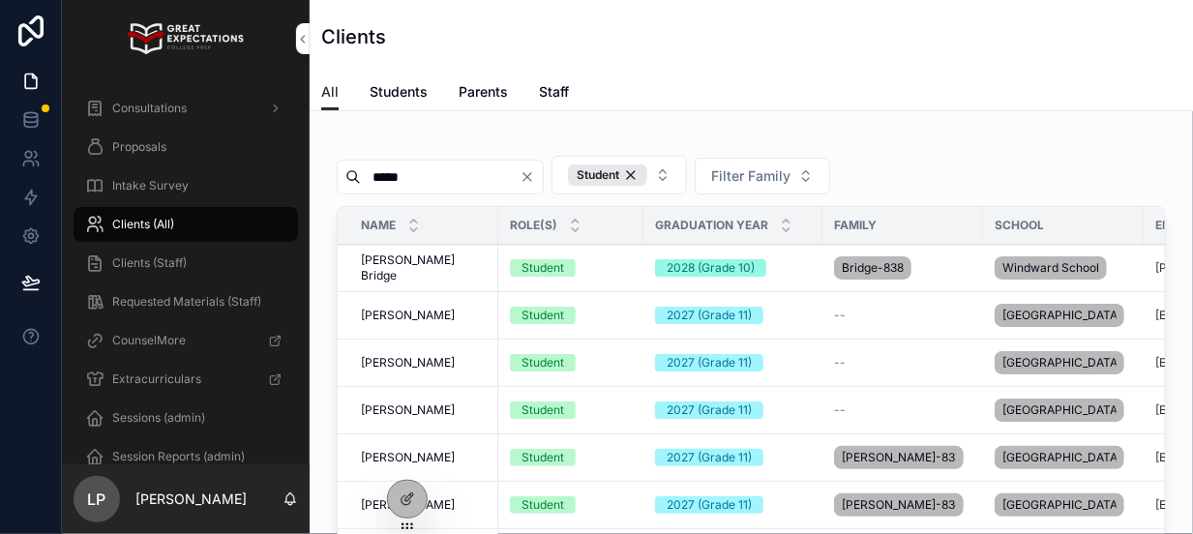
type input "*****"
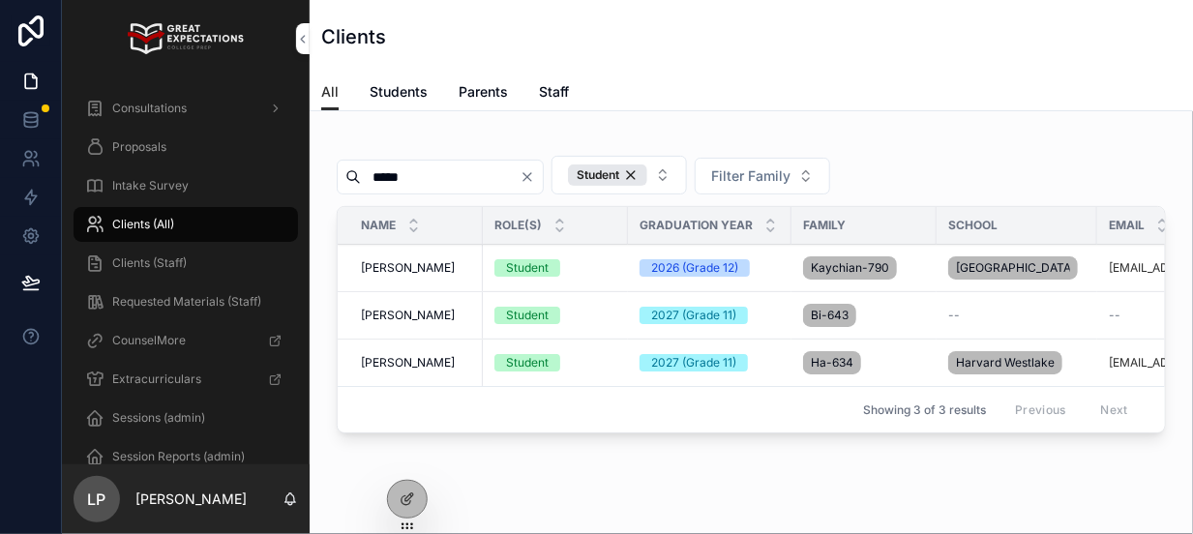
click at [382, 272] on span "[PERSON_NAME]" at bounding box center [408, 267] width 94 height 15
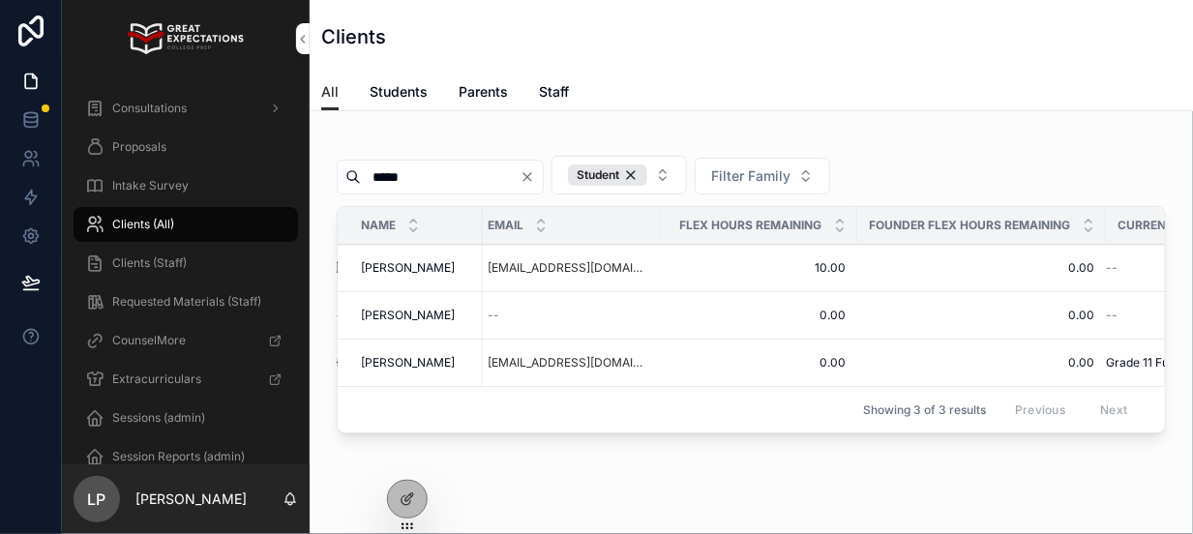
scroll to position [0, 628]
click at [380, 276] on span "[PERSON_NAME]" at bounding box center [408, 267] width 94 height 15
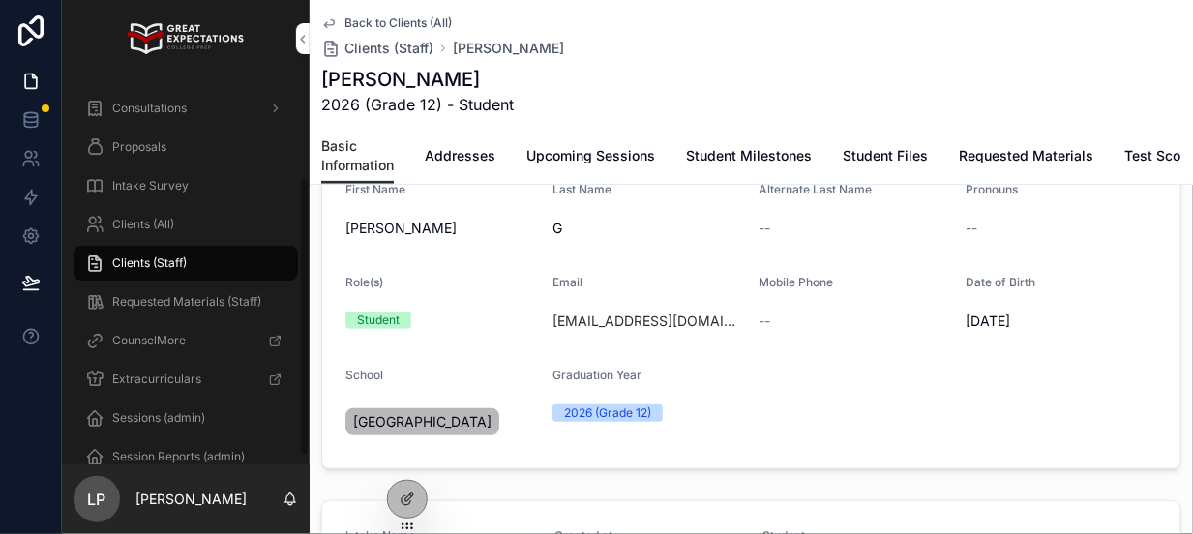
scroll to position [150, 0]
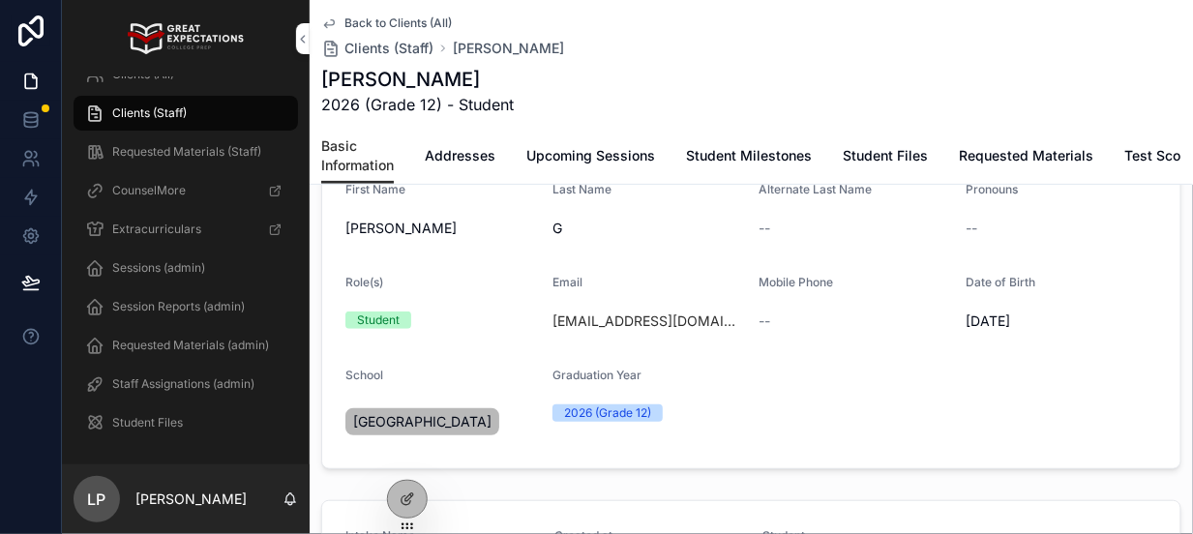
click at [183, 388] on span "Staff Assignations (admin)" at bounding box center [183, 383] width 142 height 15
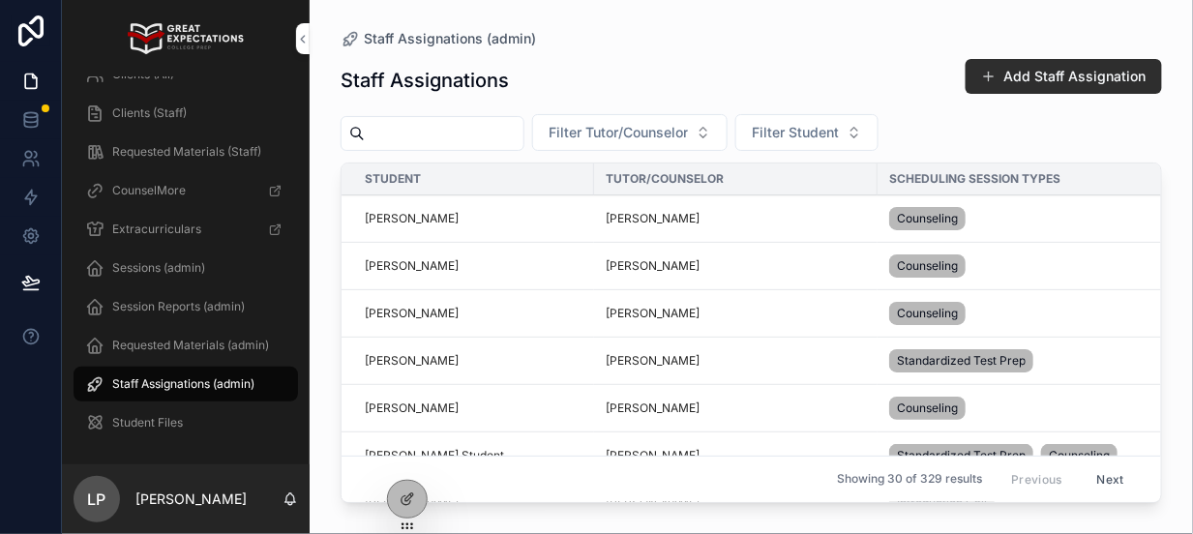
click at [607, 136] on span "Filter Tutor/Counselor" at bounding box center [618, 132] width 139 height 19
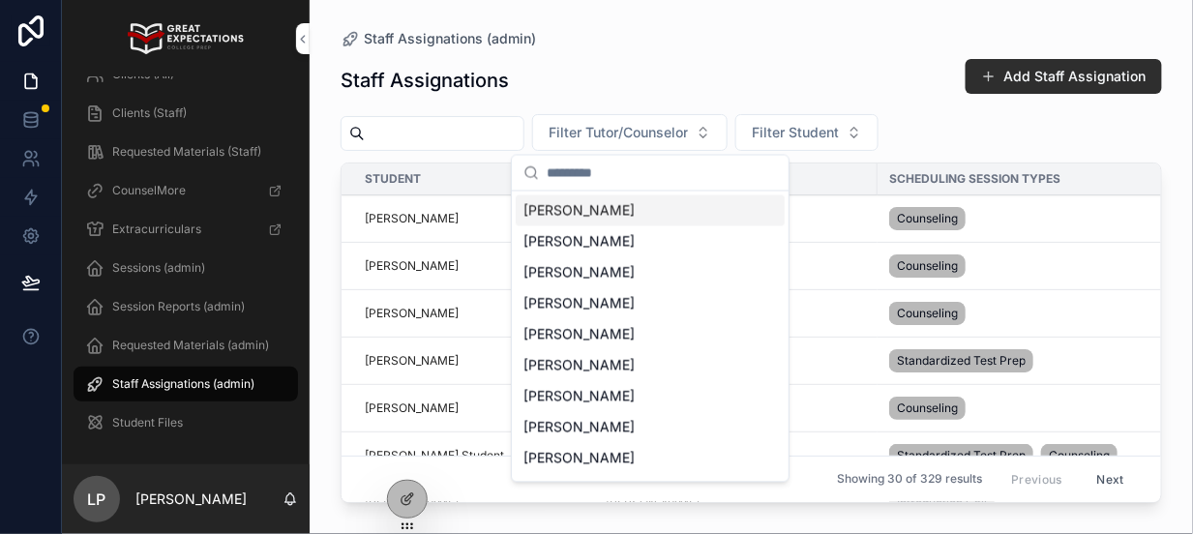
click at [728, 141] on button "Filter Tutor/Counselor" at bounding box center [629, 132] width 195 height 37
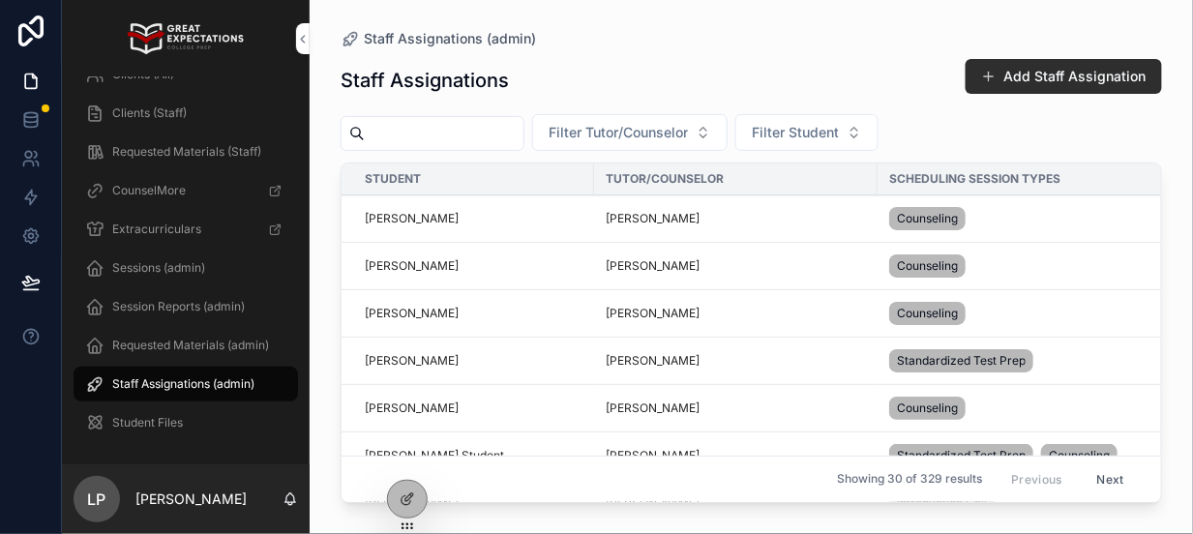
click at [728, 141] on button "Filter Tutor/Counselor" at bounding box center [629, 132] width 195 height 37
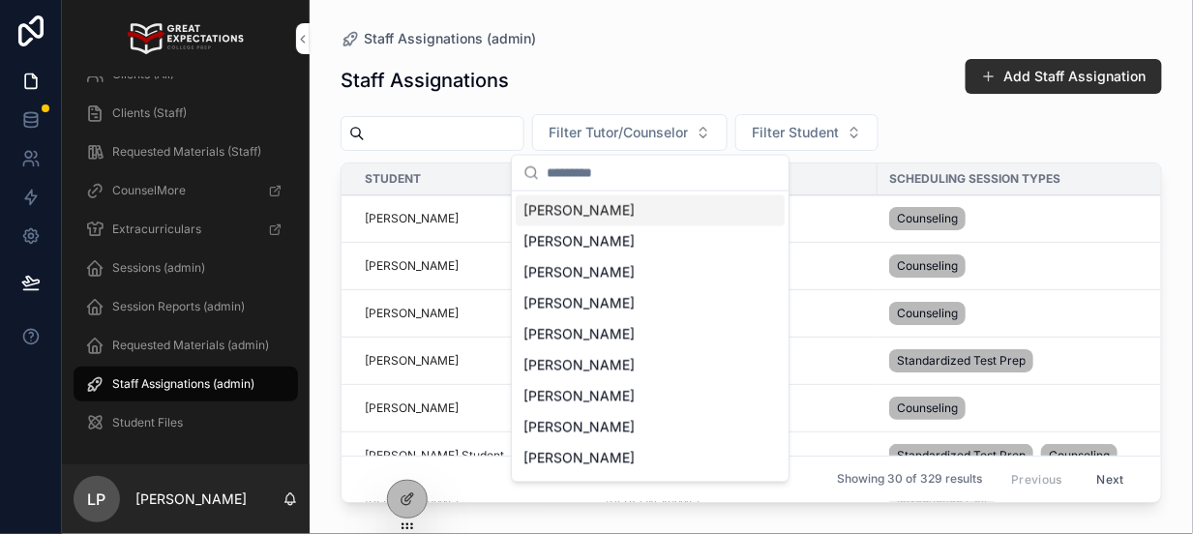
click at [815, 131] on span "Filter Student" at bounding box center [795, 132] width 87 height 19
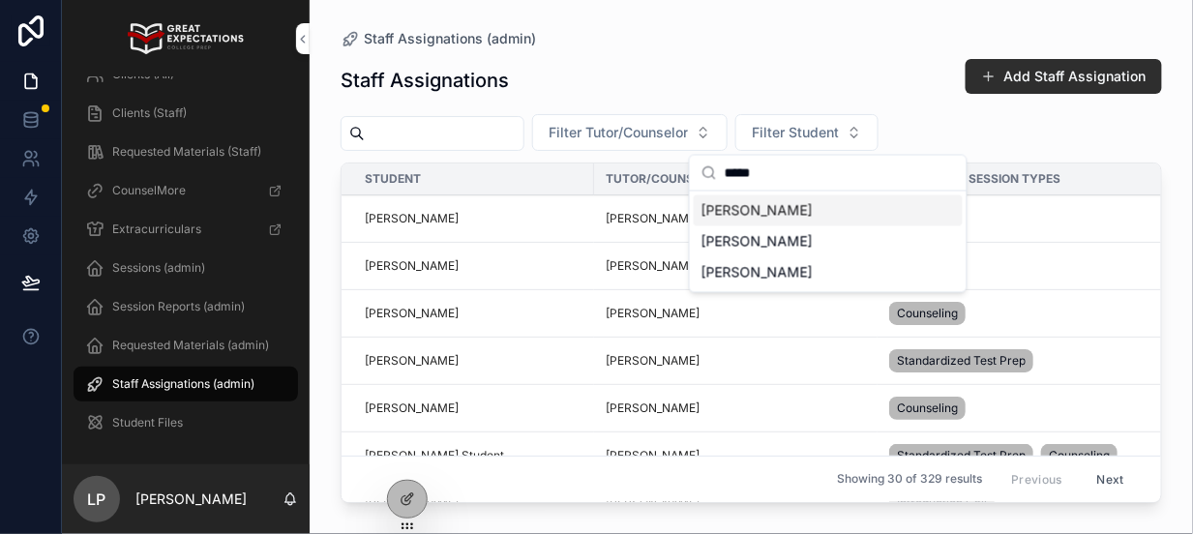
type input "*****"
click at [712, 208] on span "[PERSON_NAME]" at bounding box center [756, 210] width 111 height 19
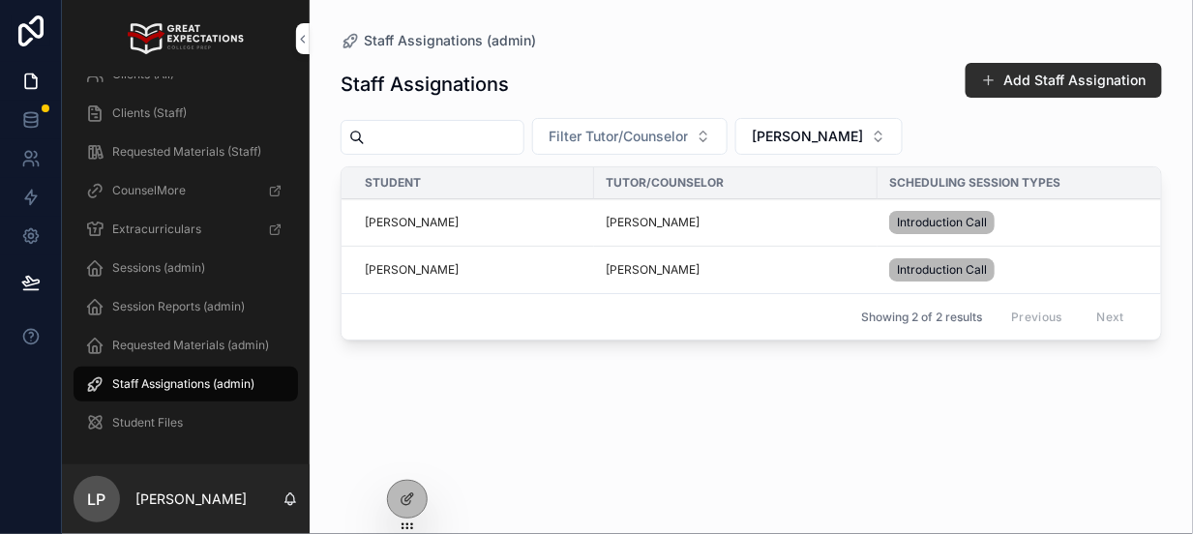
click at [375, 267] on span "[PERSON_NAME]" at bounding box center [412, 269] width 94 height 15
click at [935, 270] on span "Introduction Call" at bounding box center [942, 269] width 90 height 15
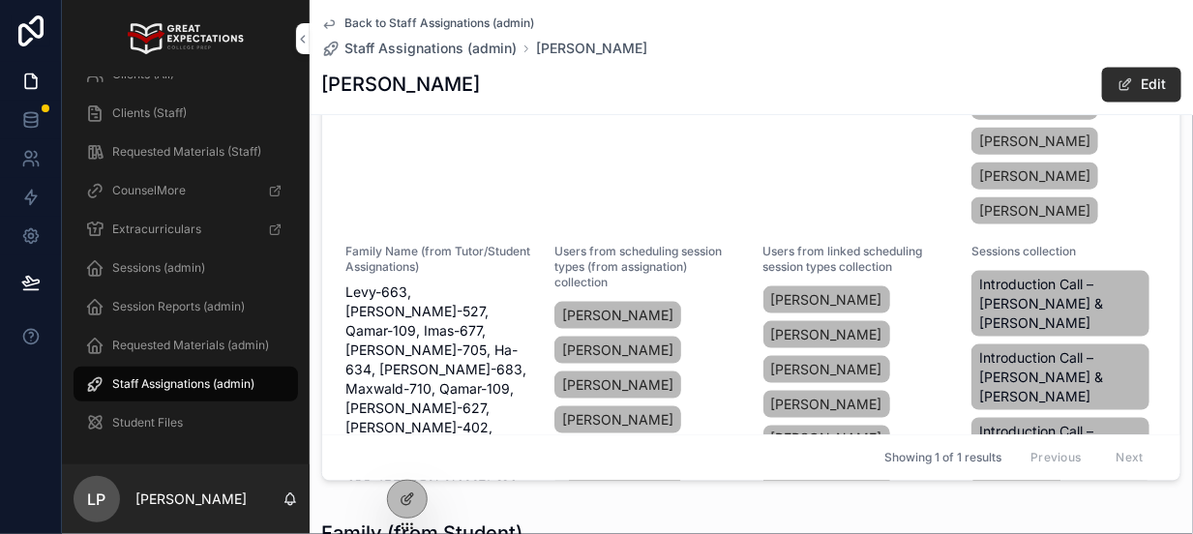
scroll to position [587, 0]
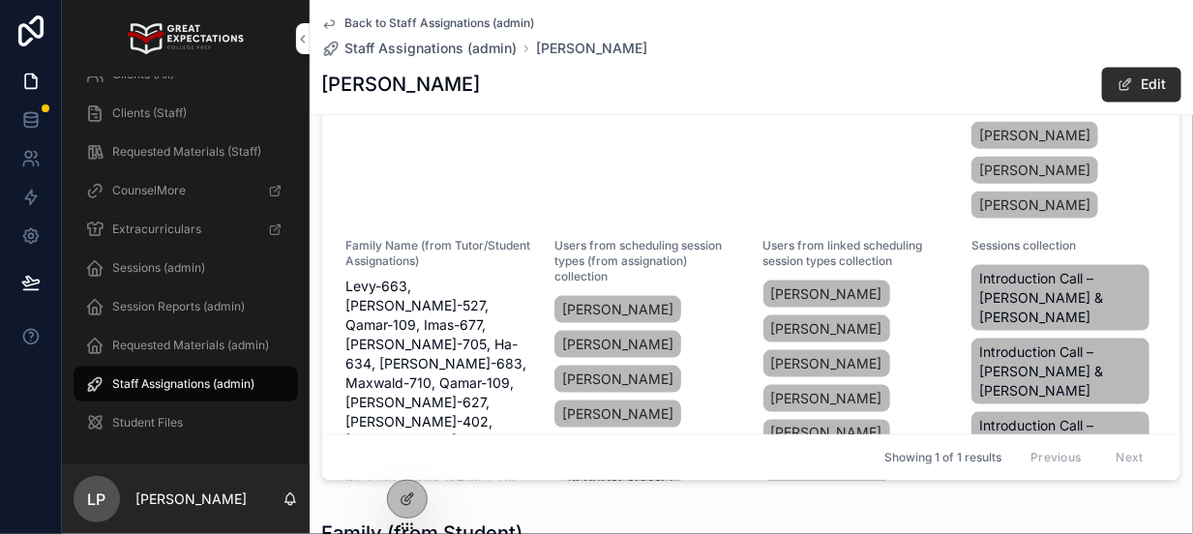
click at [157, 492] on p "[PERSON_NAME]" at bounding box center [190, 499] width 111 height 19
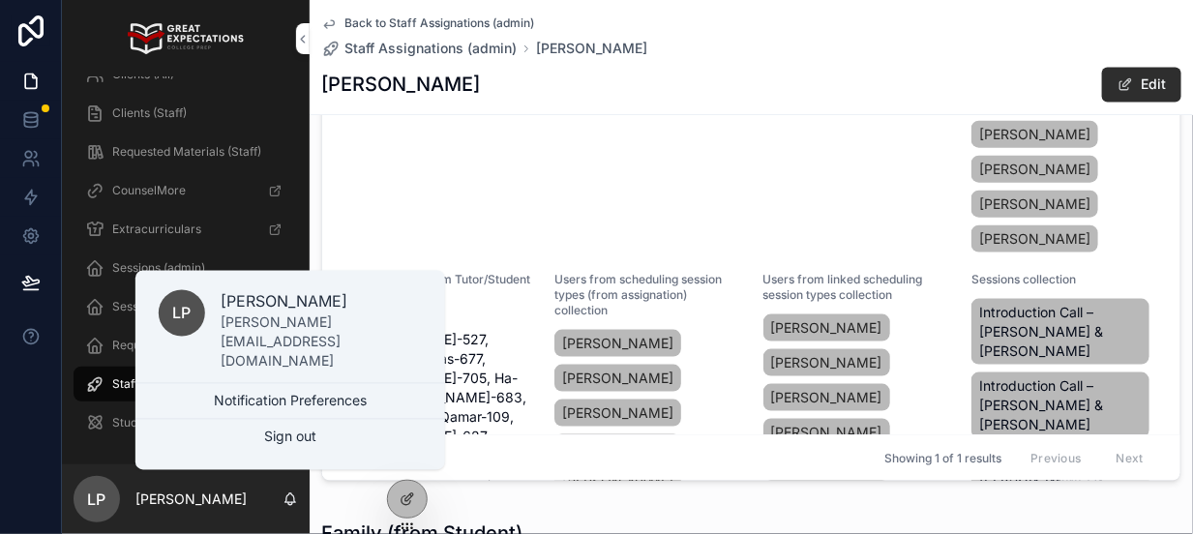
scroll to position [550, 0]
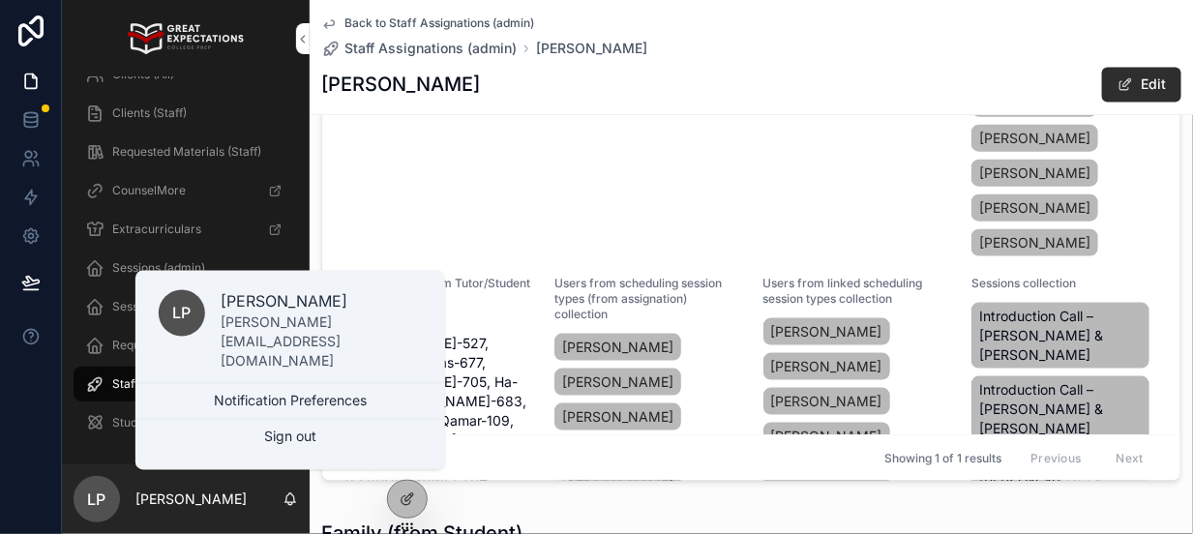
click at [1044, 58] on div "Back to Staff Assignations (admin) Staff Assignations (admin) Katie Charles Kat…" at bounding box center [751, 57] width 860 height 114
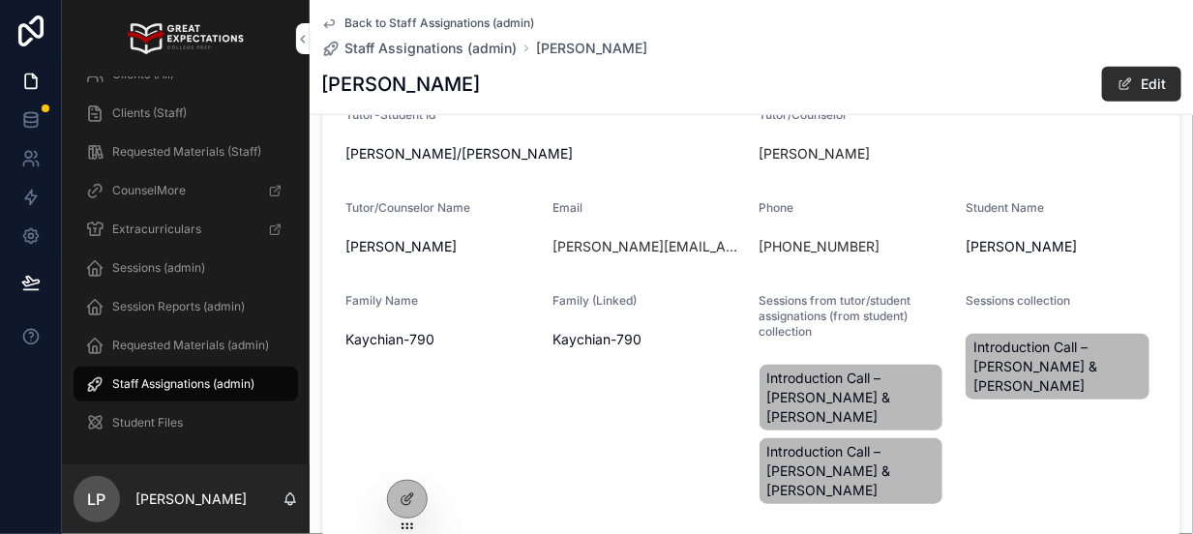
scroll to position [229, 0]
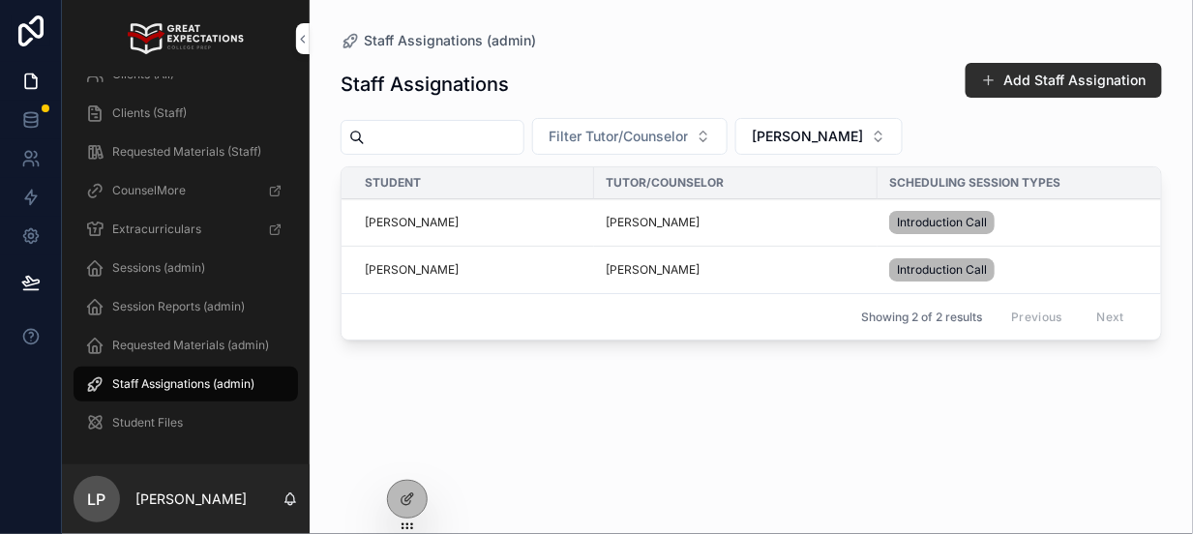
click at [374, 270] on span "[PERSON_NAME]" at bounding box center [412, 269] width 94 height 15
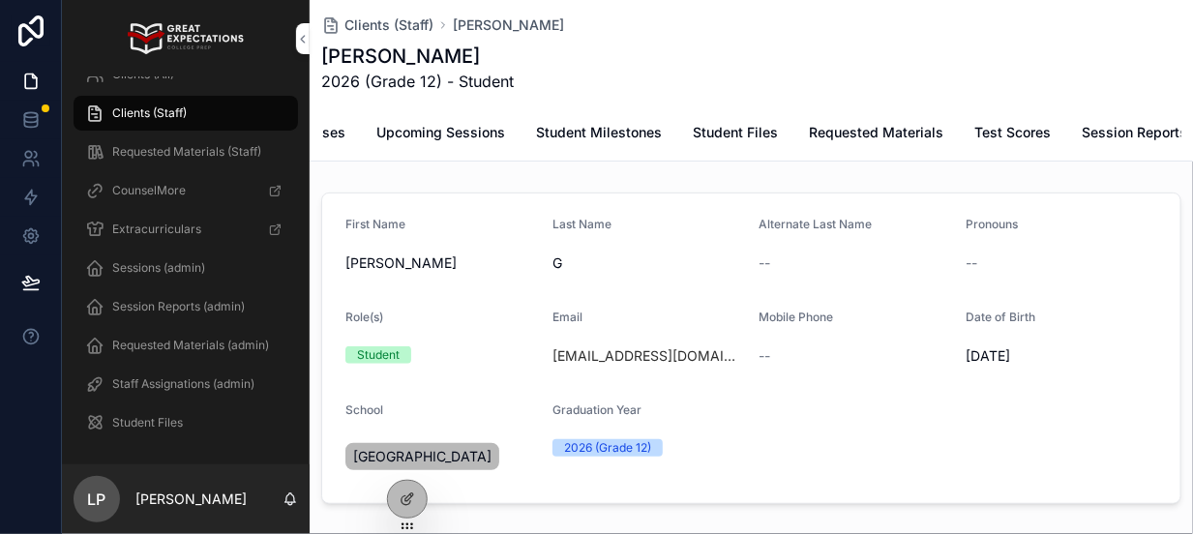
scroll to position [283, 0]
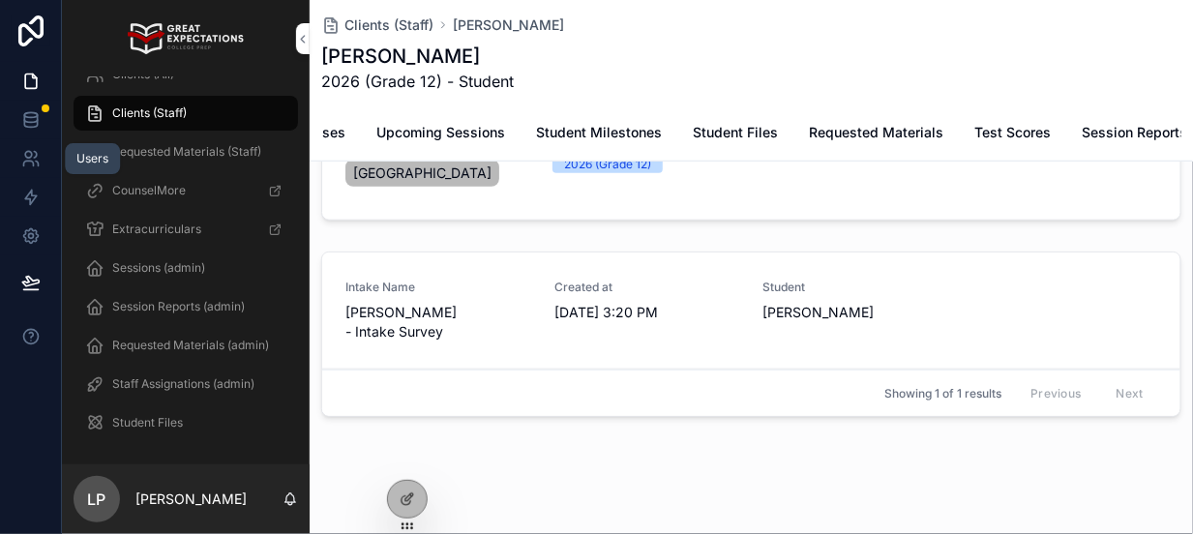
click at [30, 162] on icon at bounding box center [28, 164] width 10 height 5
